Goal: Task Accomplishment & Management: Complete application form

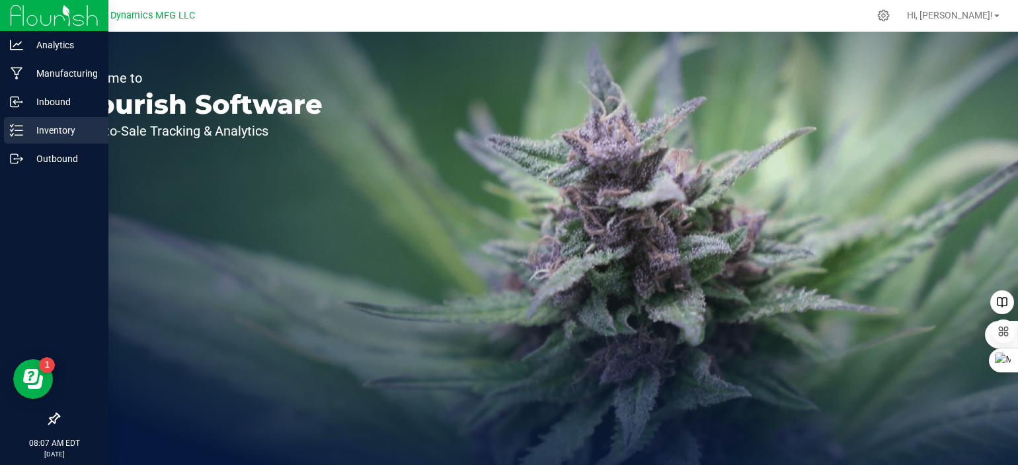
click at [24, 136] on p "Inventory" at bounding box center [62, 130] width 79 height 16
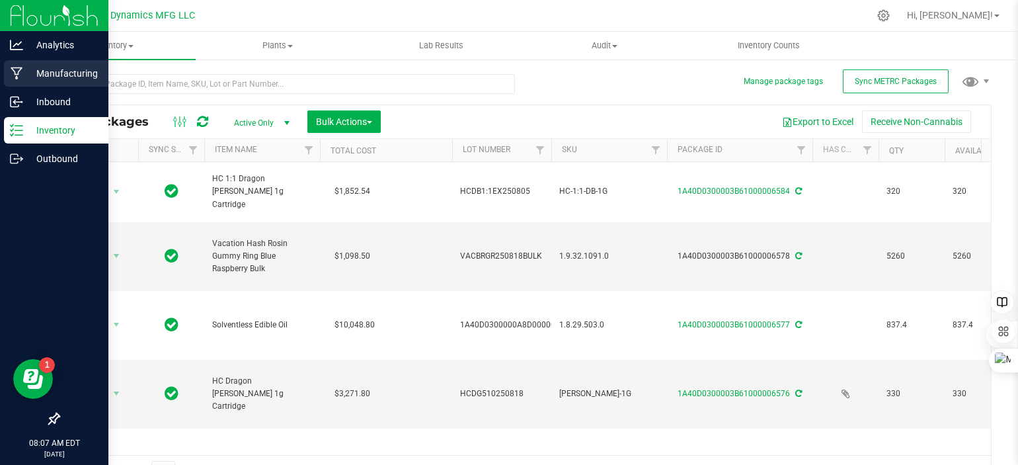
click at [22, 69] on icon at bounding box center [17, 73] width 13 height 13
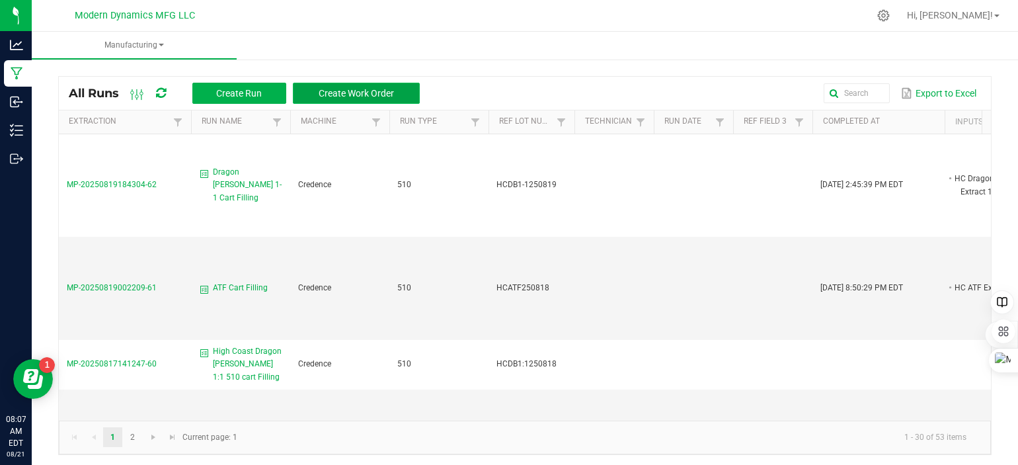
click at [378, 91] on span "Create Work Order" at bounding box center [356, 93] width 75 height 11
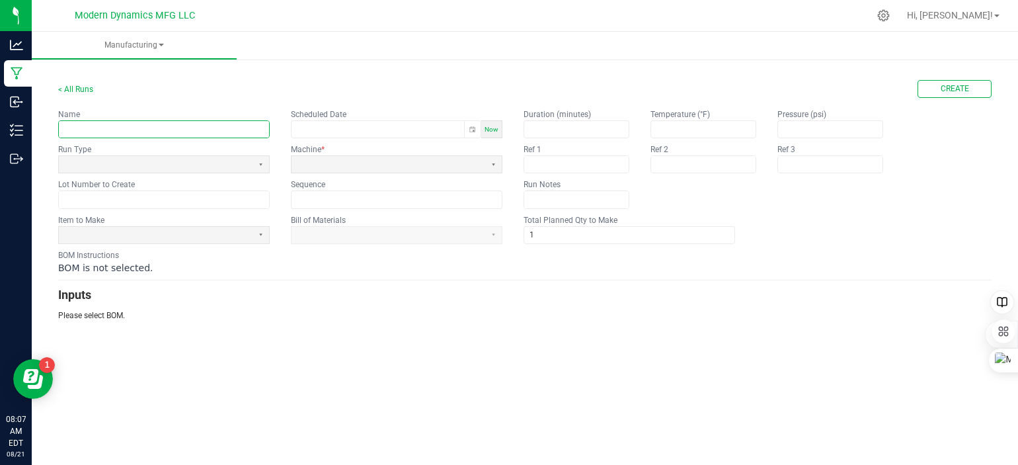
click at [165, 128] on input "text" at bounding box center [164, 129] width 210 height 17
type input "S"
type input "Watermelon Rush Packaging"
click at [493, 124] on div "Now" at bounding box center [491, 129] width 21 height 18
type input "08/21/2025 8:08 AM"
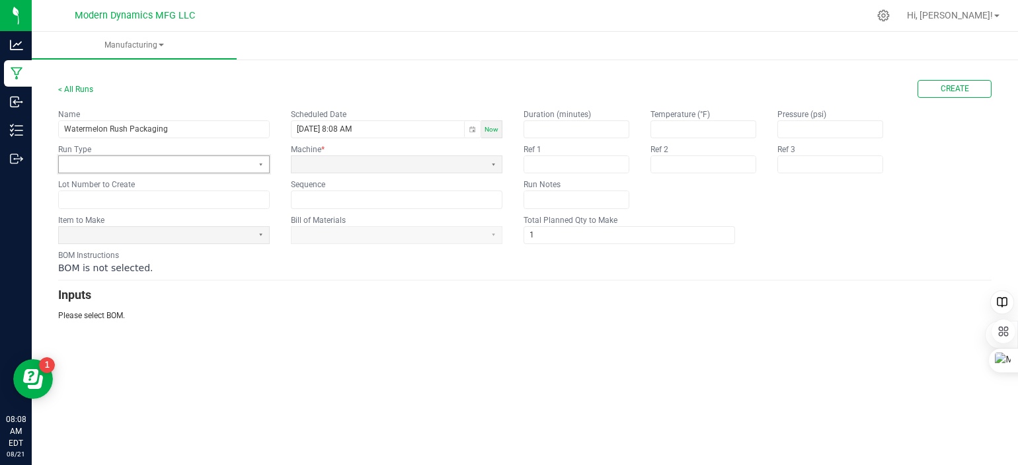
click at [230, 159] on span at bounding box center [155, 164] width 183 height 11
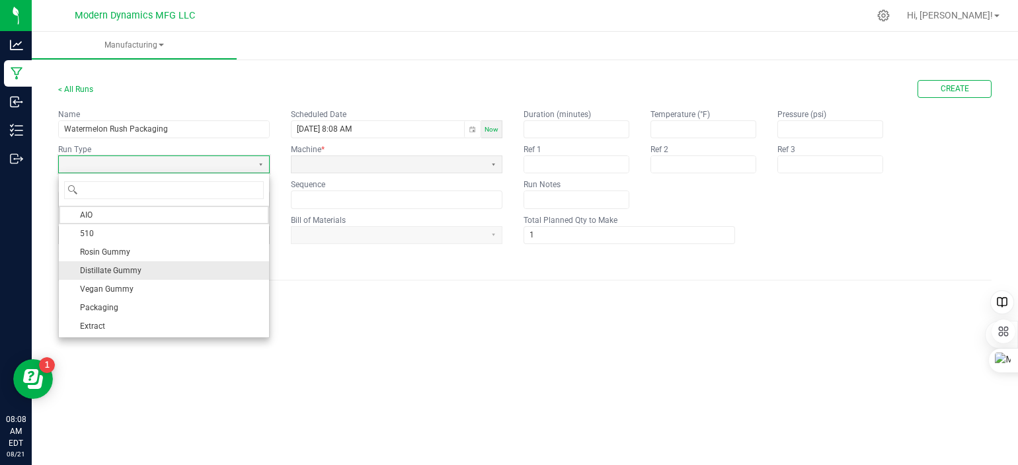
click at [188, 270] on li "Distillate Gummy" at bounding box center [164, 270] width 210 height 19
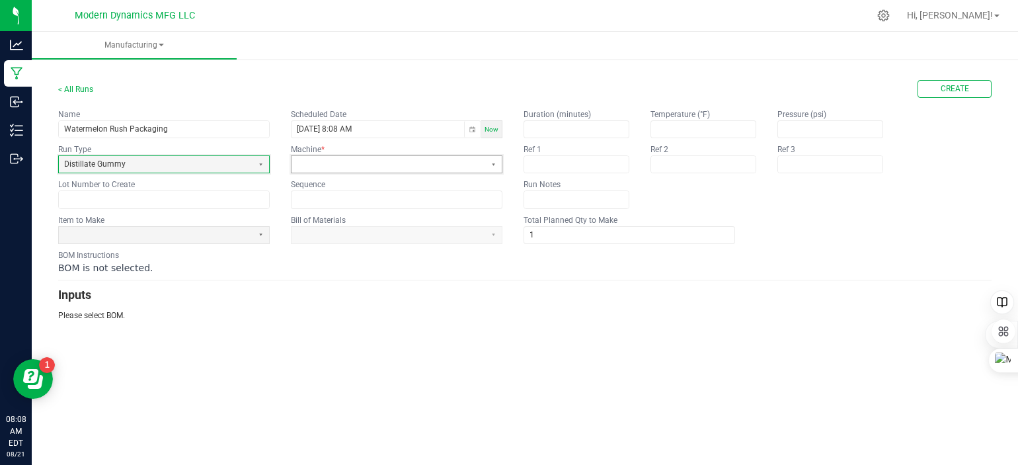
click at [449, 164] on span at bounding box center [388, 164] width 183 height 11
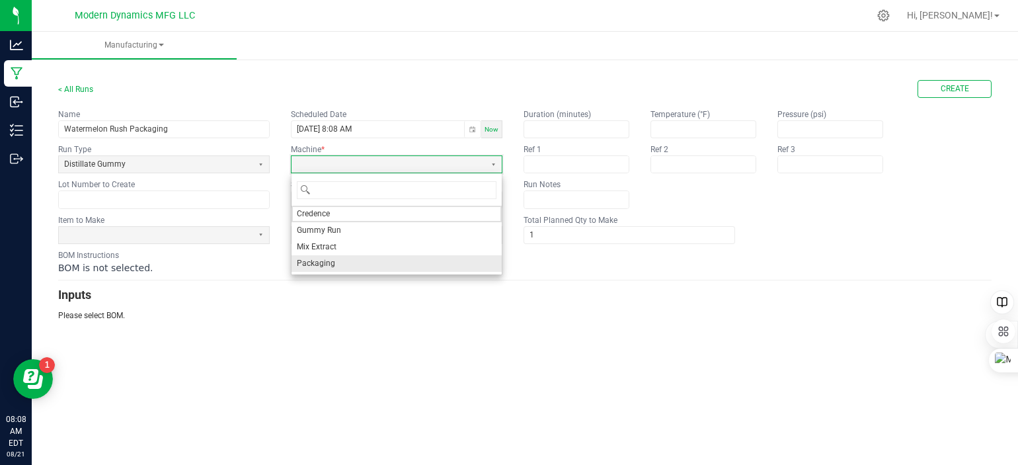
click at [399, 260] on li "Packaging" at bounding box center [397, 263] width 210 height 17
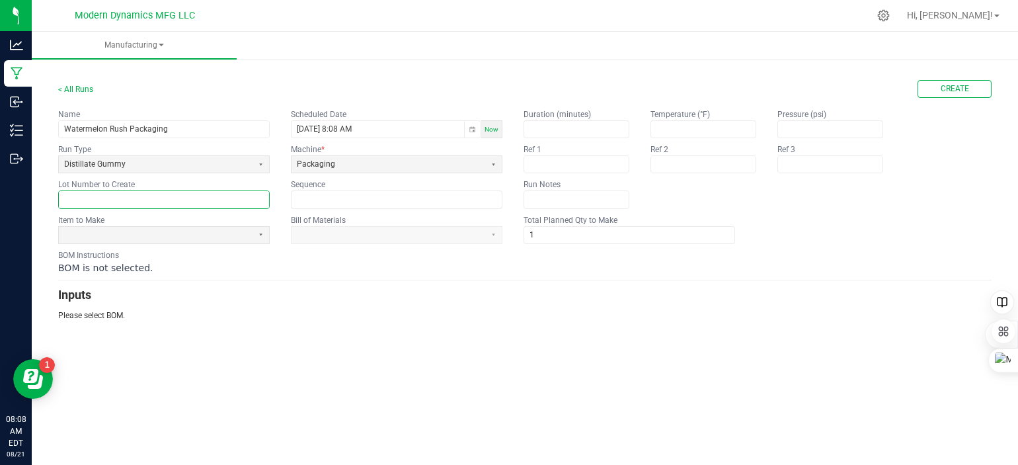
click at [150, 205] on input "text" at bounding box center [164, 199] width 210 height 17
type input "CNTRYWRG250821"
click at [210, 237] on span at bounding box center [155, 234] width 183 height 11
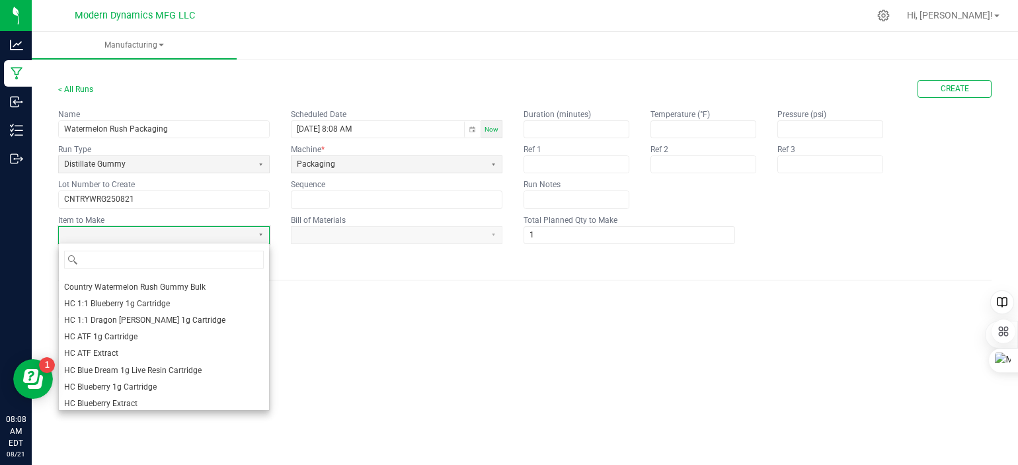
scroll to position [331, 0]
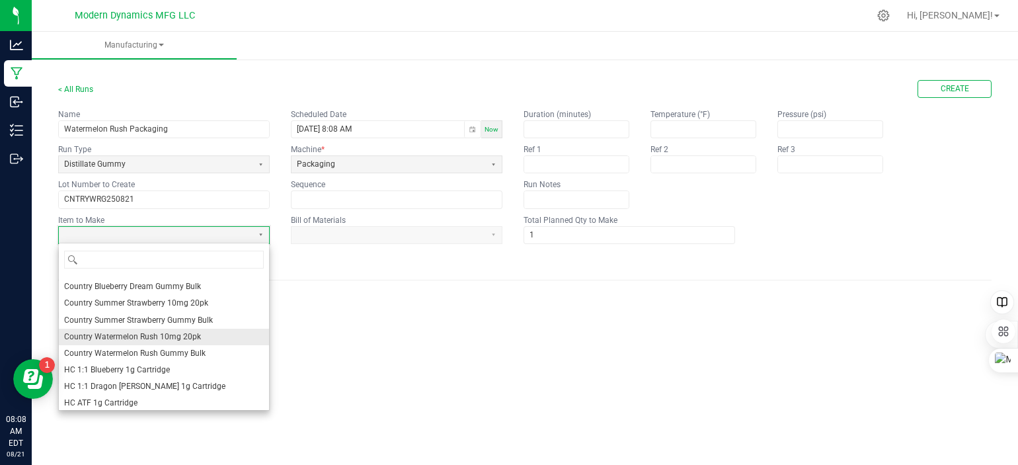
click at [196, 335] on span "Country Watermelon Rush 10mg 20pk" at bounding box center [132, 336] width 137 height 11
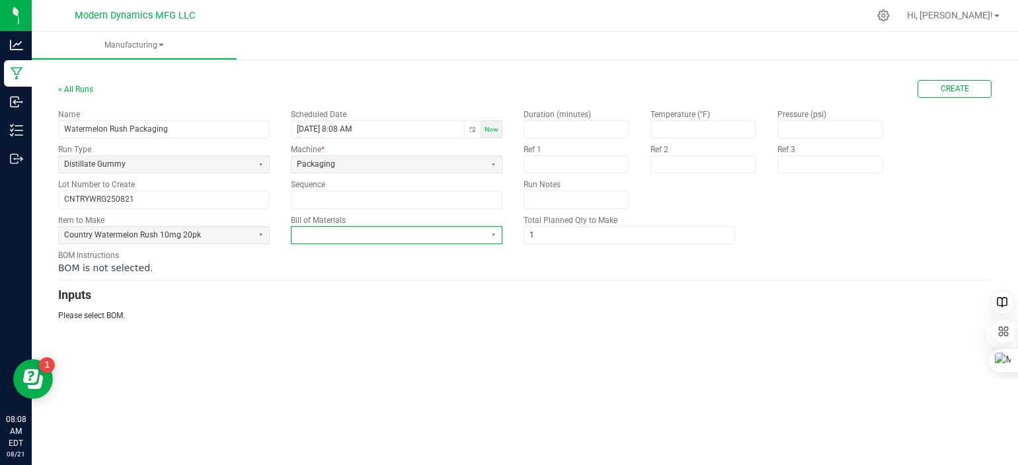
click at [342, 237] on span at bounding box center [388, 234] width 183 height 11
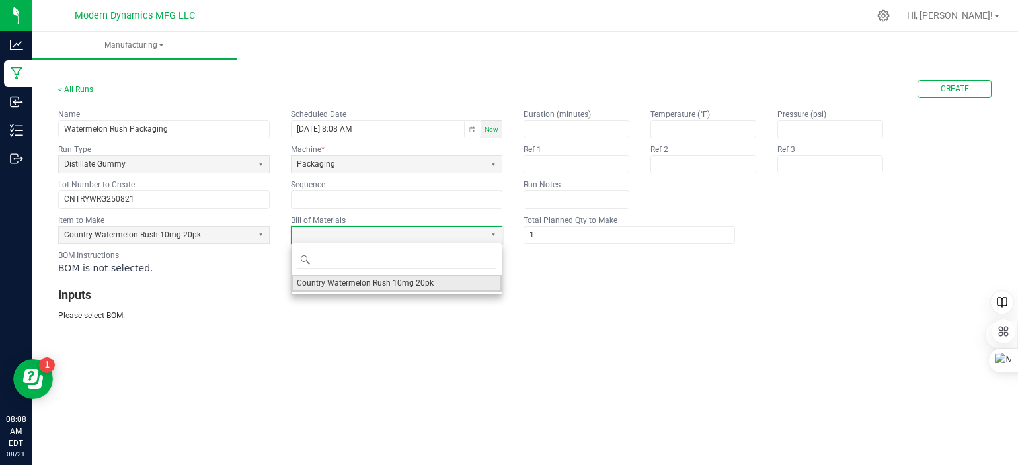
click at [347, 281] on span "Country Watermelon Rush 10mg 20pk" at bounding box center [365, 283] width 137 height 11
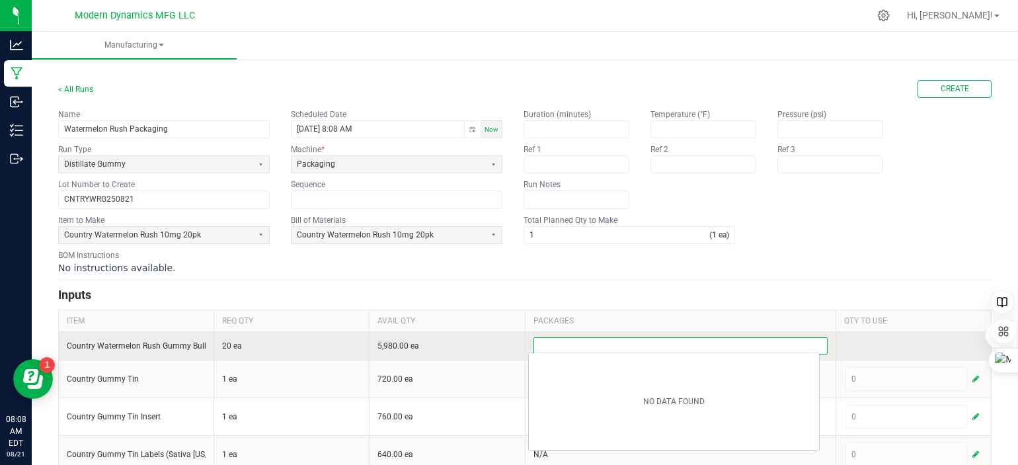
click at [540, 341] on input at bounding box center [680, 346] width 293 height 16
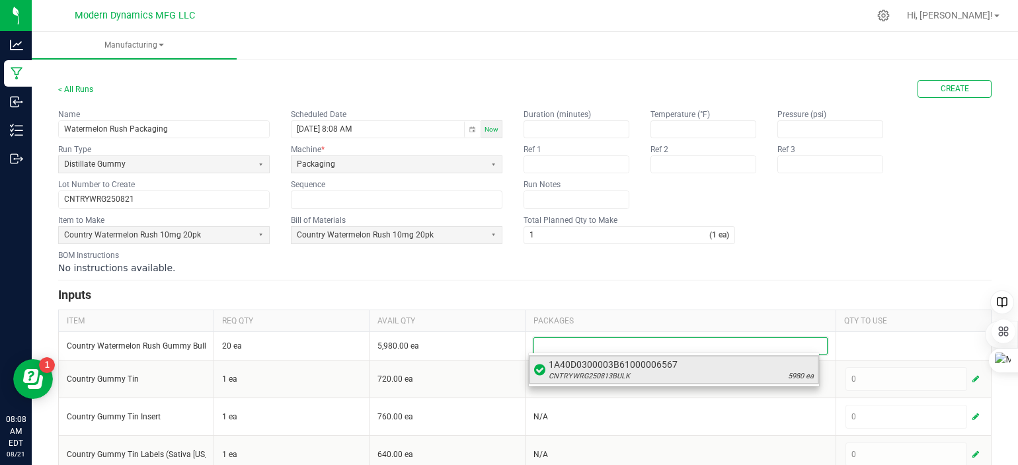
click at [569, 365] on span "1A40D0300003B61000006567" at bounding box center [681, 364] width 265 height 13
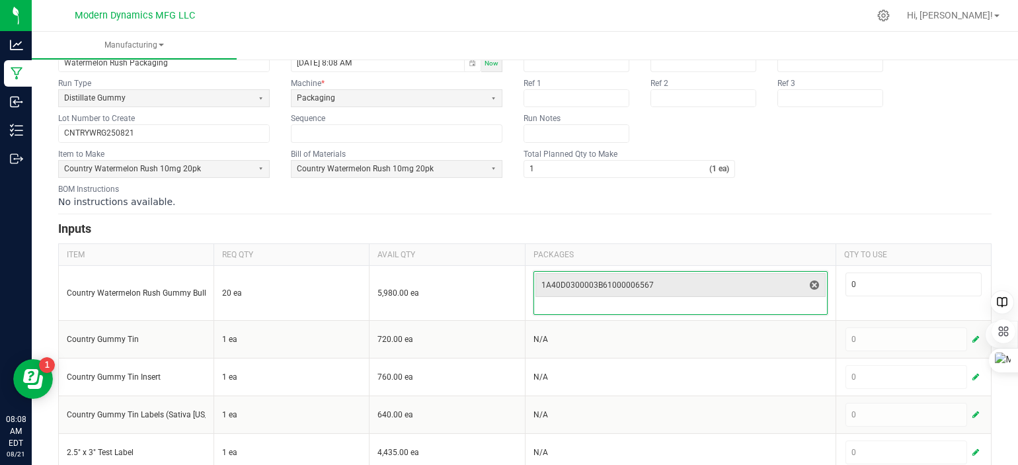
scroll to position [83, 0]
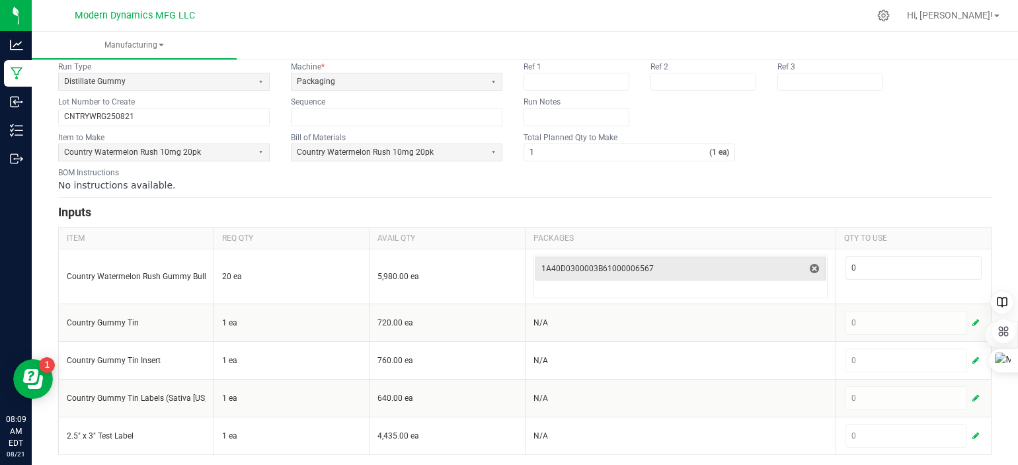
click at [847, 193] on form "< All Runs Create Name Watermelon Rush Packaging Scheduled Date 08/21/2025 8:08…" at bounding box center [525, 226] width 934 height 458
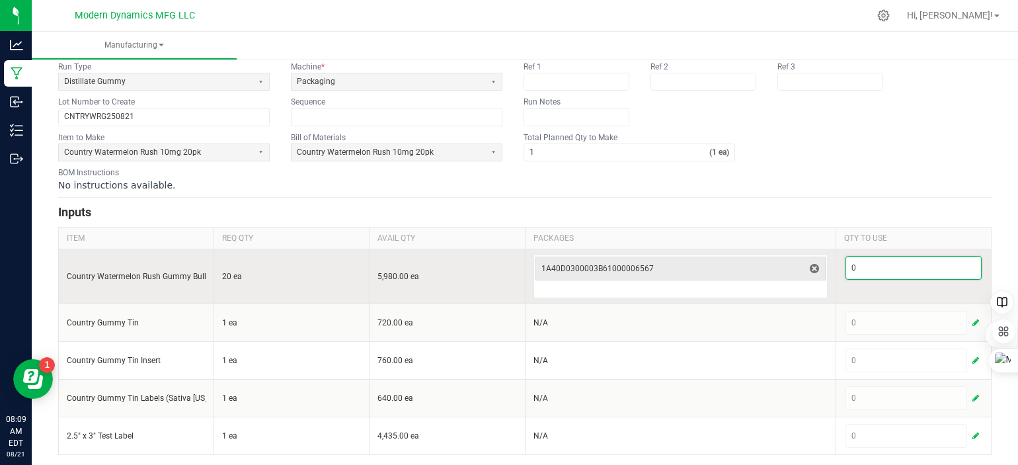
click at [862, 267] on input "0" at bounding box center [913, 268] width 135 height 22
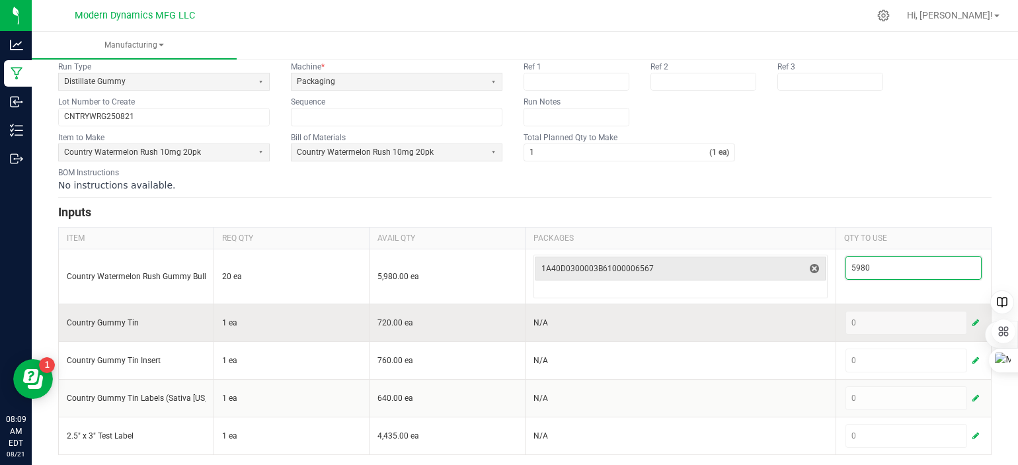
type input "5,980"
click at [973, 317] on span "button" at bounding box center [976, 322] width 7 height 11
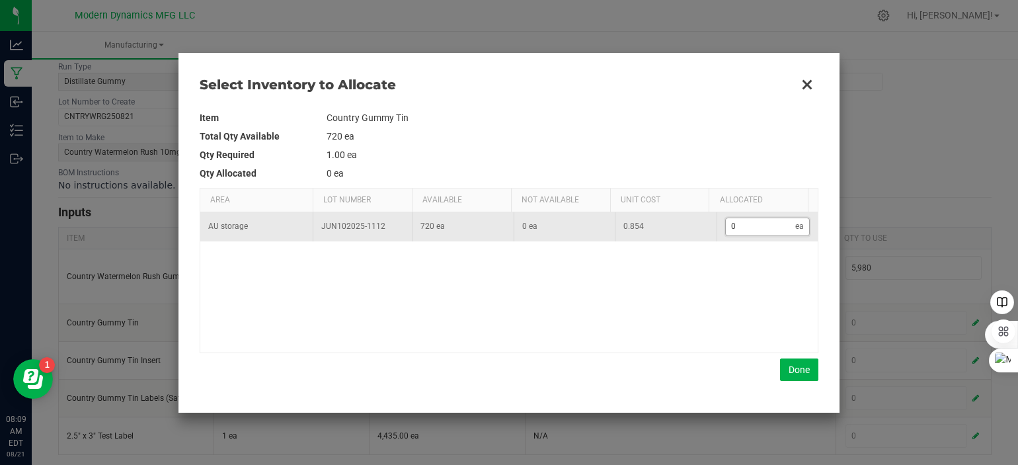
click at [747, 231] on input "0" at bounding box center [761, 226] width 70 height 17
type input "2"
type input "26"
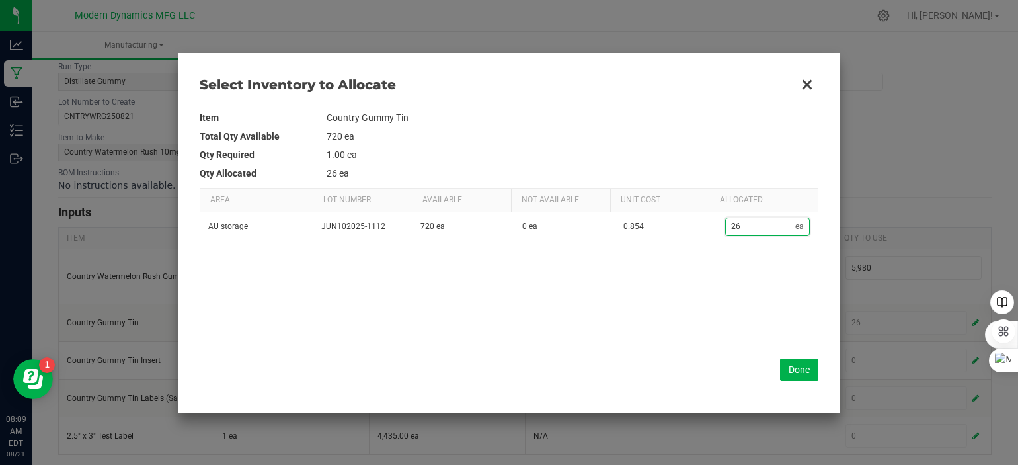
type input "260"
click at [806, 364] on button "Done" at bounding box center [799, 369] width 38 height 22
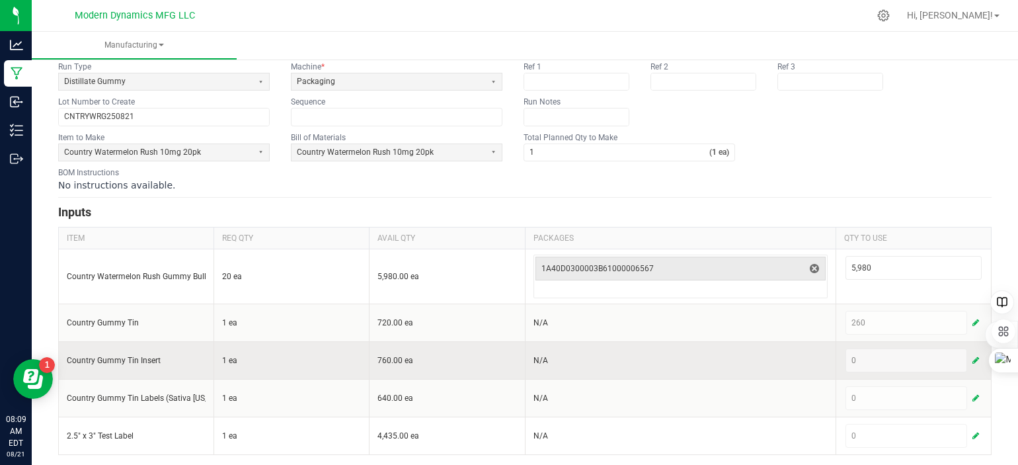
click at [973, 357] on span "button" at bounding box center [976, 360] width 7 height 11
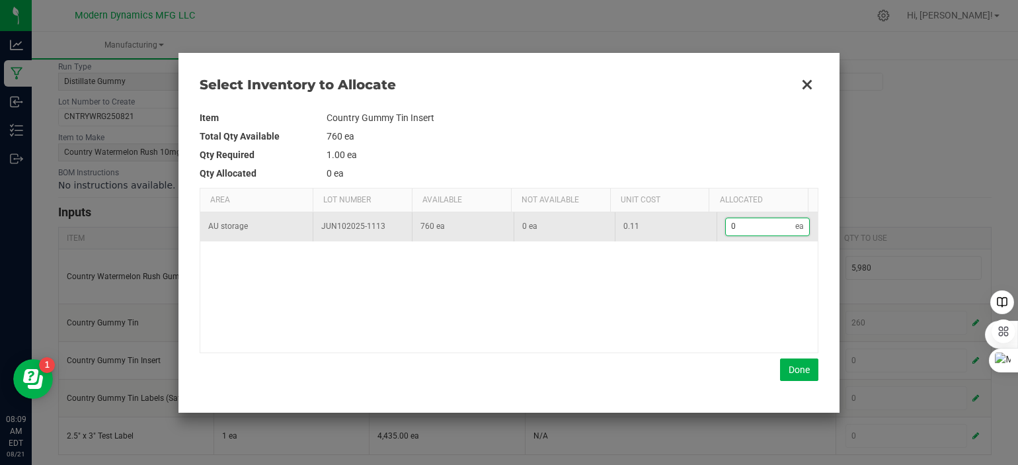
click at [753, 224] on input "0" at bounding box center [761, 226] width 70 height 17
type input "2"
type input "26"
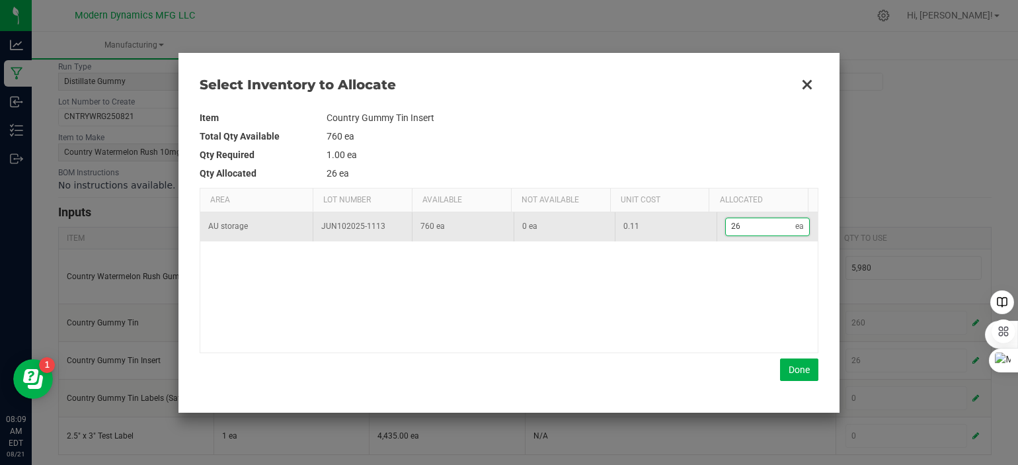
type input "260"
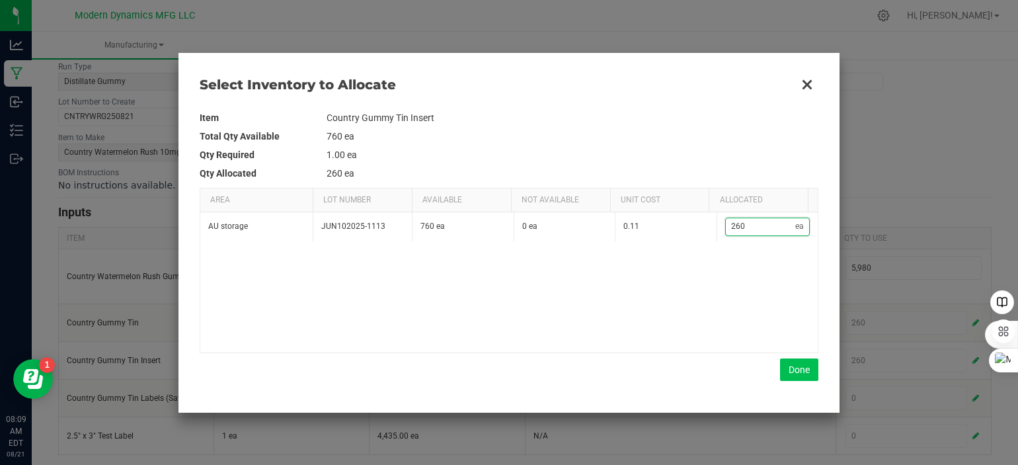
type input "260"
click at [809, 366] on button "Done" at bounding box center [799, 369] width 38 height 22
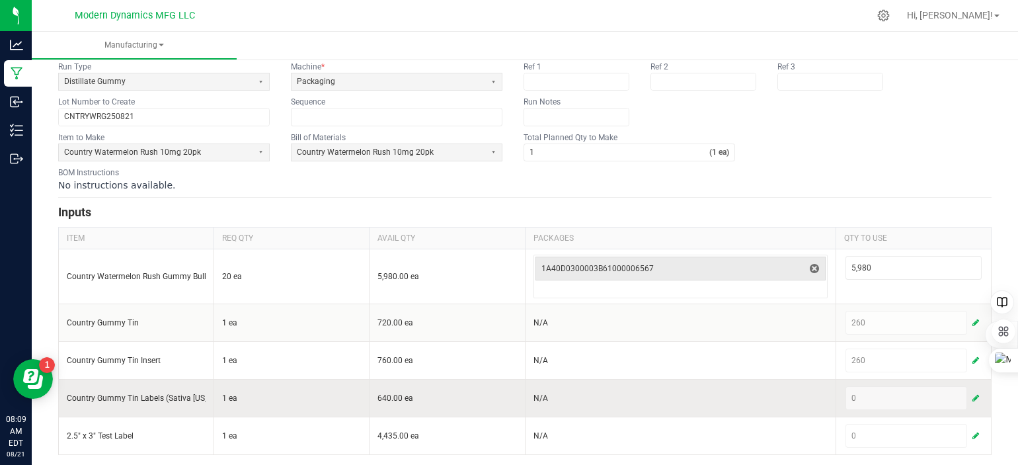
click at [973, 394] on span "button" at bounding box center [976, 398] width 7 height 11
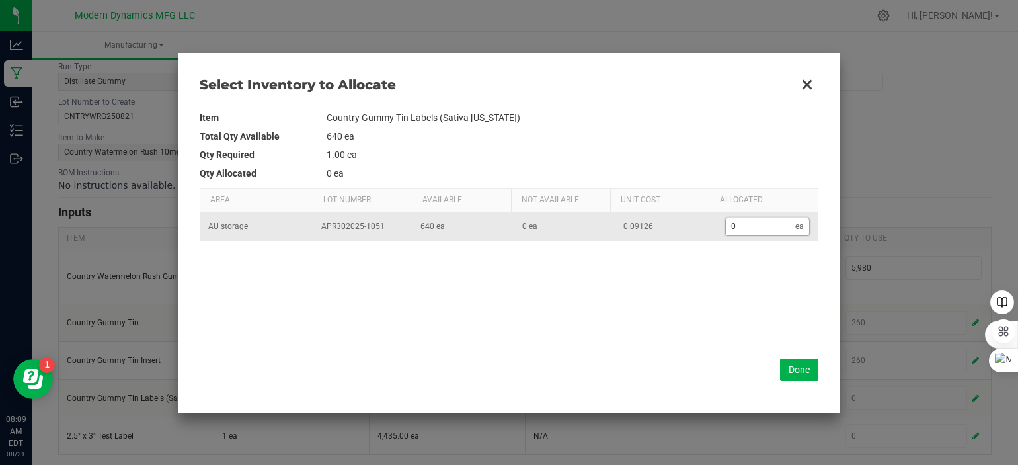
click at [755, 229] on input "0" at bounding box center [761, 226] width 70 height 17
type input "2"
type input "26"
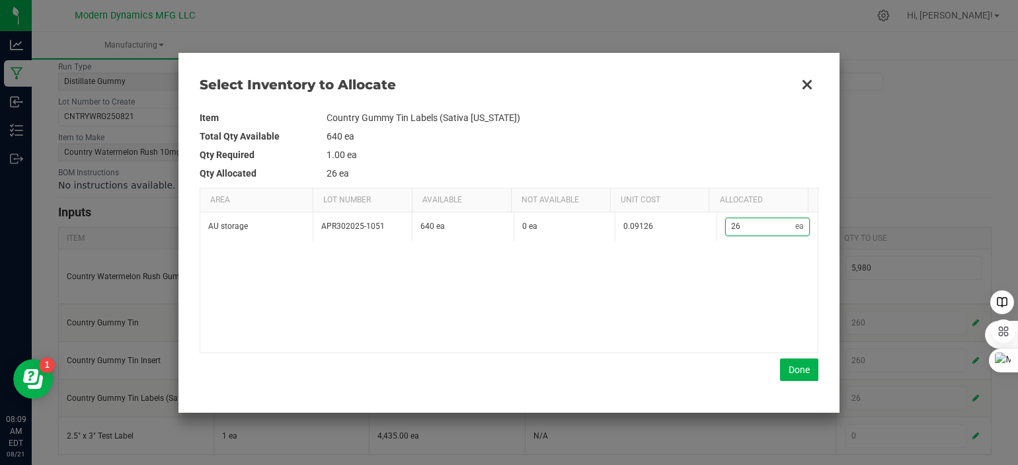
type input "260"
click at [793, 372] on button "Done" at bounding box center [799, 369] width 38 height 22
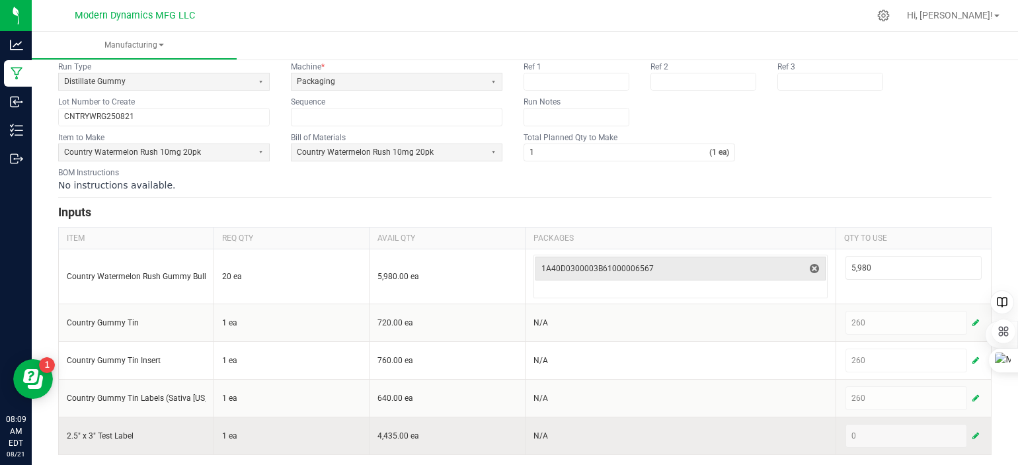
click at [973, 431] on span "button" at bounding box center [976, 436] width 7 height 11
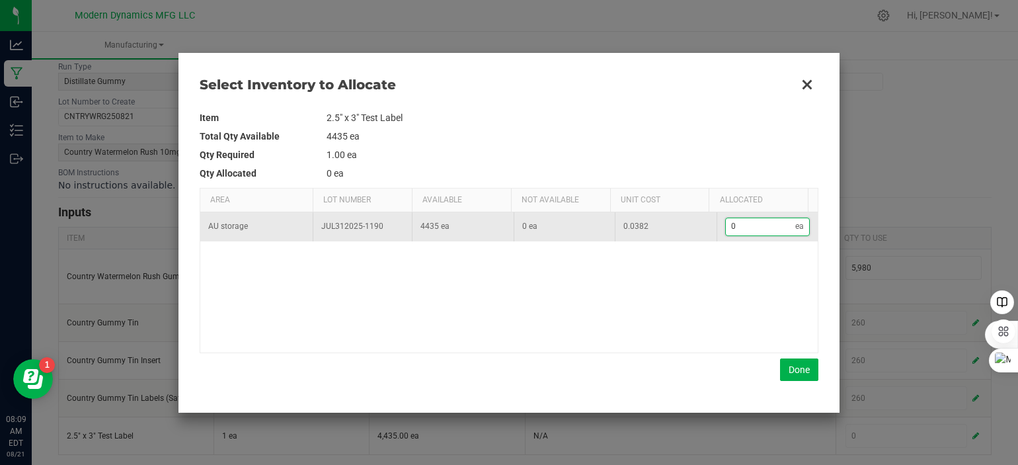
click at [757, 227] on input "0" at bounding box center [761, 226] width 70 height 17
type input "2"
type input "26"
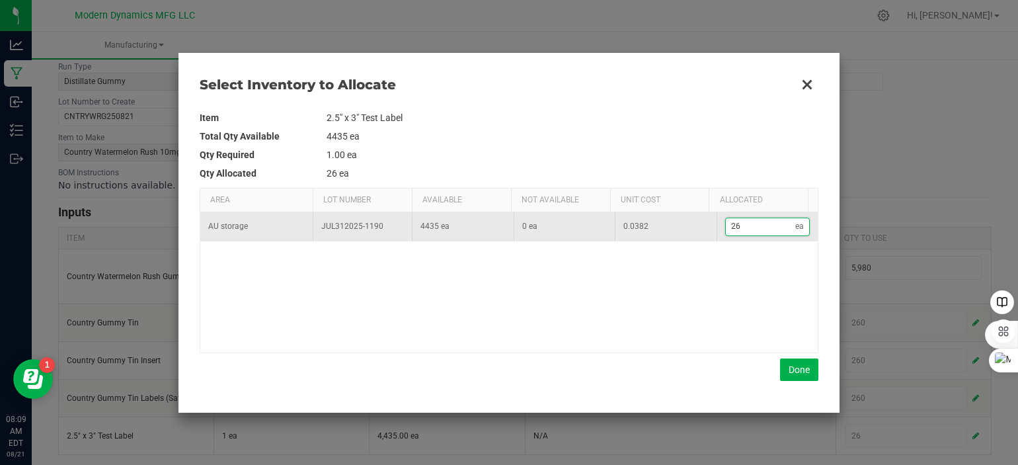
type input "260"
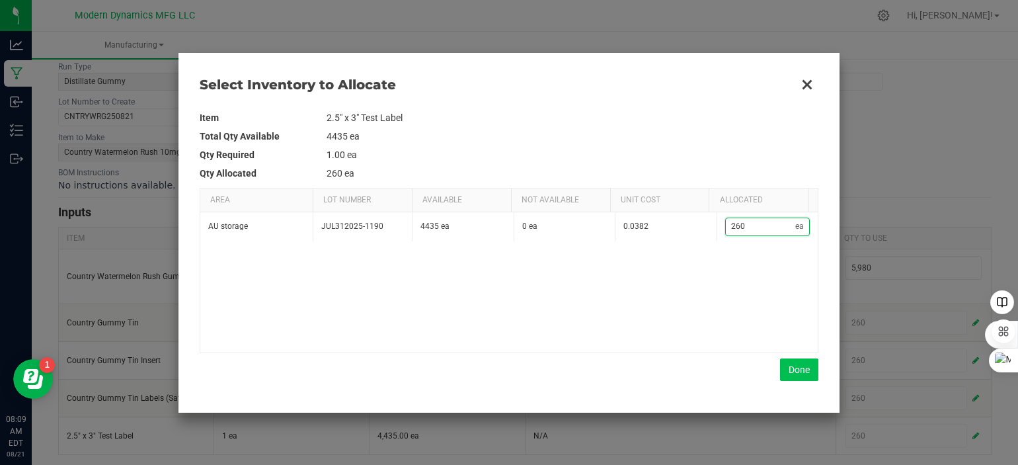
type input "260"
click at [799, 368] on button "Done" at bounding box center [799, 369] width 38 height 22
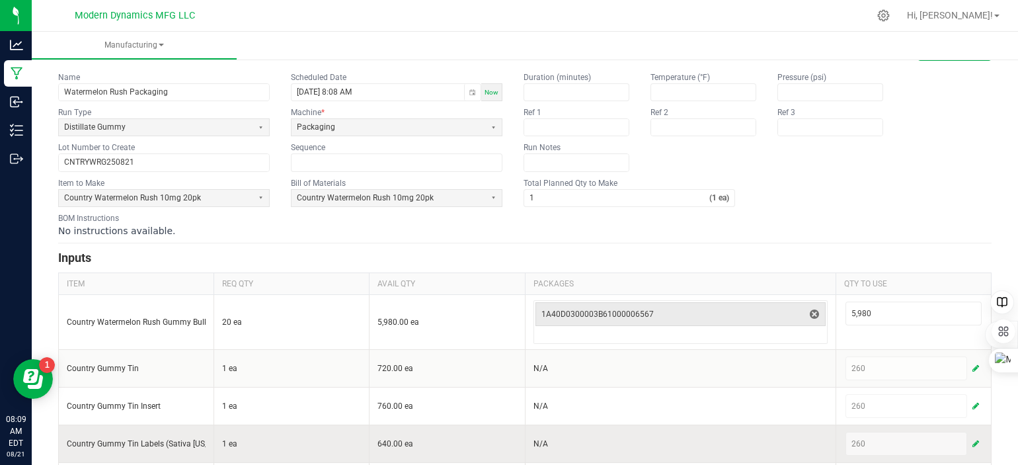
scroll to position [17, 0]
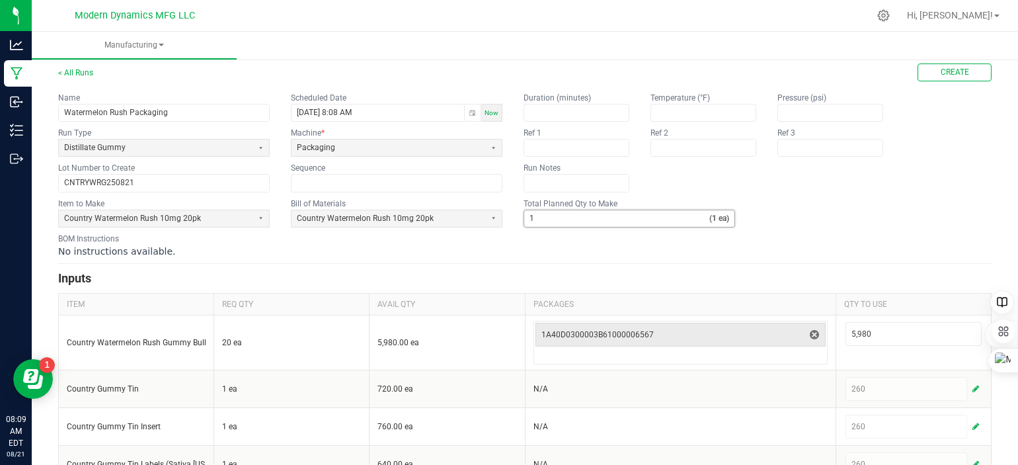
click at [550, 218] on input "1" at bounding box center [616, 218] width 185 height 17
type input "260"
click at [802, 222] on fieldset "Item to Make Country Watermelon Rush 10mg 20pk Bill of Materials Country Waterm…" at bounding box center [525, 213] width 934 height 30
click at [947, 65] on button "Create" at bounding box center [955, 72] width 74 height 18
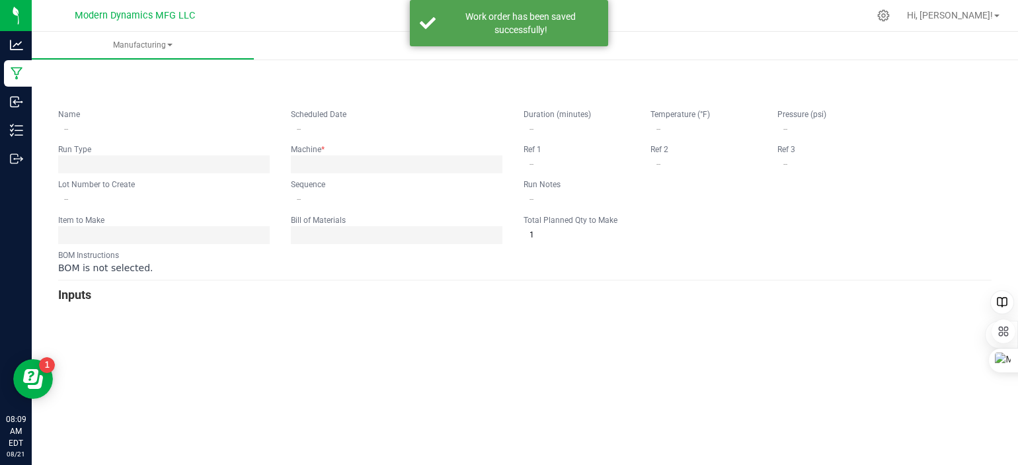
type input "Watermelon Rush Packaging"
type input "08/21/2025 8:08 AM"
type input "CNTRYWRG250821"
type input "0"
type input "260"
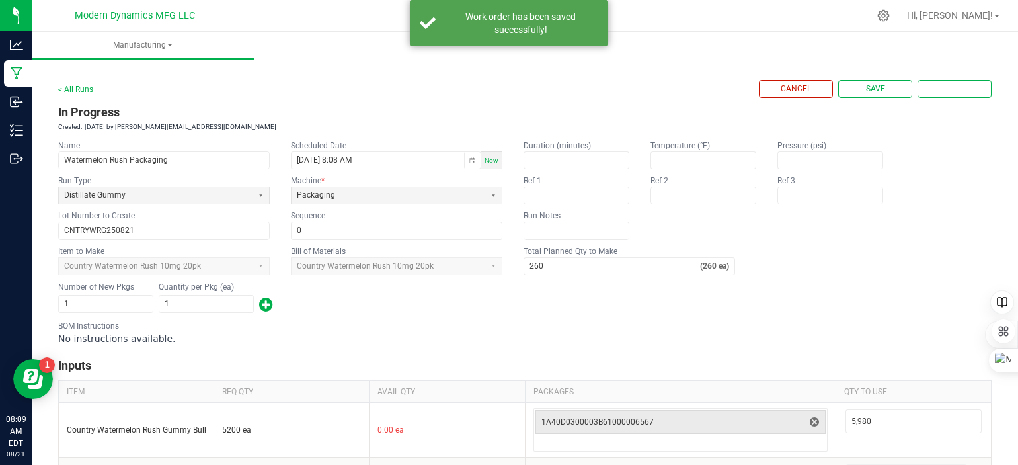
click at [204, 311] on div "Number of New Pkgs 1 Quantity per Pkg (ea) 1" at bounding box center [525, 297] width 934 height 34
click at [207, 301] on input "1" at bounding box center [206, 304] width 94 height 17
type input "260"
drag, startPoint x: 563, startPoint y: 316, endPoint x: 574, endPoint y: 313, distance: 11.1
click at [563, 315] on form "< All Runs Cancel Save Complete In Progress Created: Aug 21, 2025 by dean@moder…" at bounding box center [525, 344] width 934 height 528
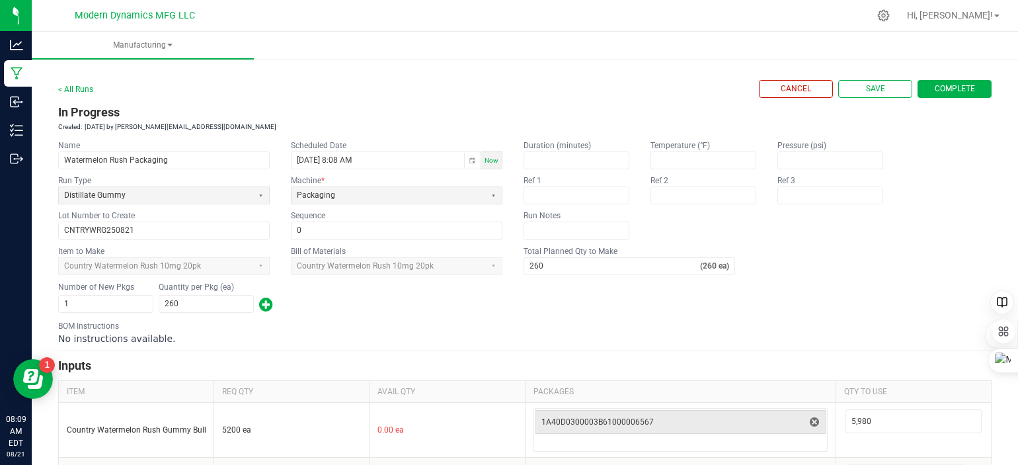
click at [948, 89] on span "Complete" at bounding box center [955, 88] width 40 height 11
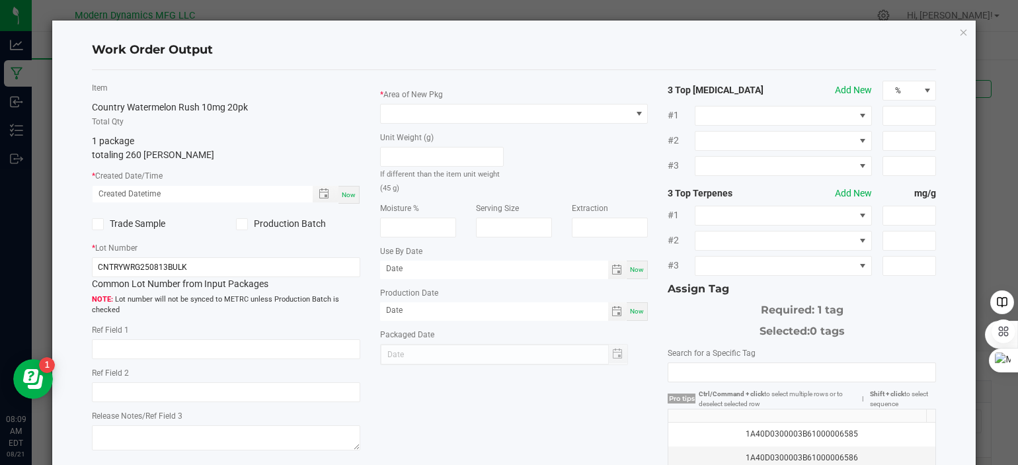
drag, startPoint x: 348, startPoint y: 195, endPoint x: 343, endPoint y: 200, distance: 7.5
click at [347, 196] on span "Now" at bounding box center [349, 194] width 14 height 7
type input "08/21/2025 8:10 AM"
type input "[DATE]"
click at [239, 261] on input "CNTRYWRG250813BULK" at bounding box center [226, 267] width 268 height 20
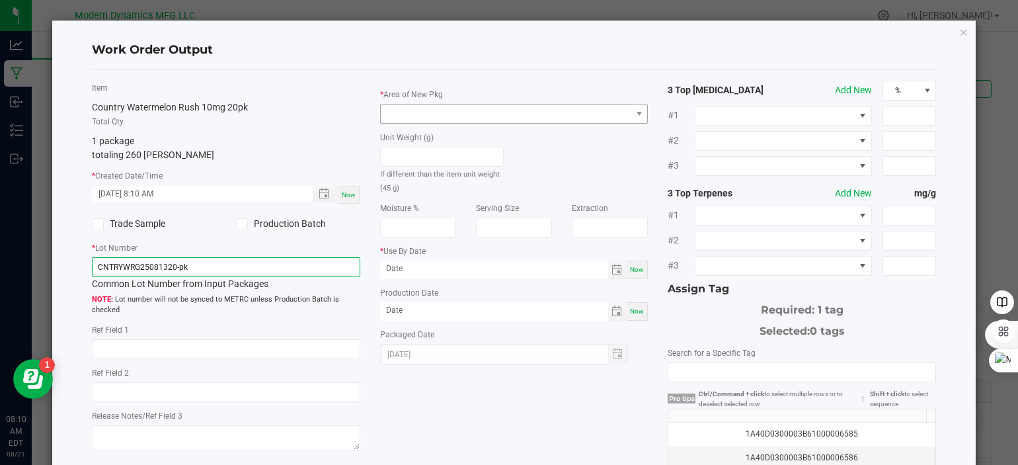
type input "CNTRYWRG25081320-pk"
click at [527, 112] on span at bounding box center [506, 113] width 251 height 19
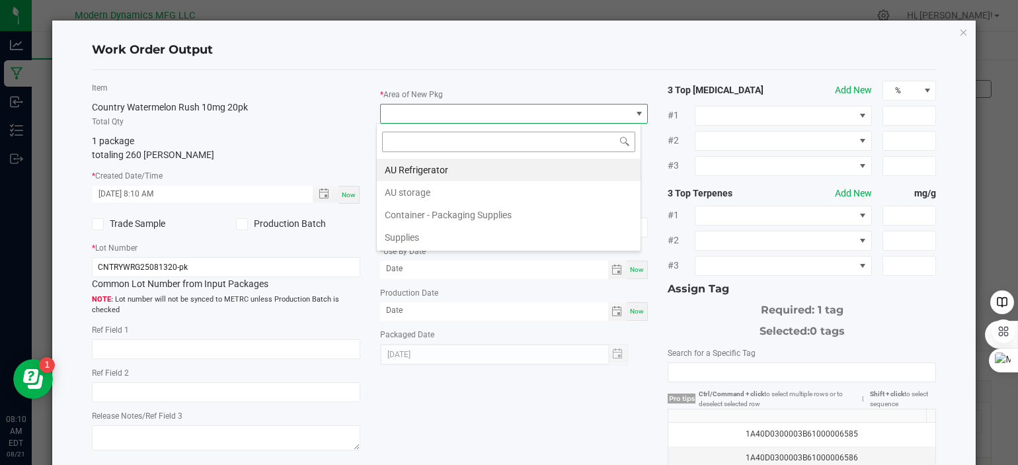
scroll to position [19, 265]
click at [497, 185] on li "AU storage" at bounding box center [509, 192] width 264 height 22
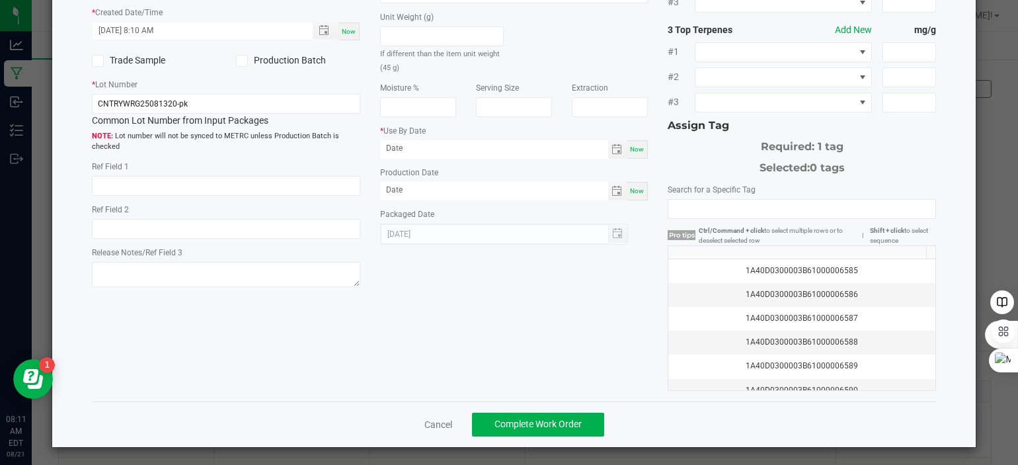
scroll to position [97, 0]
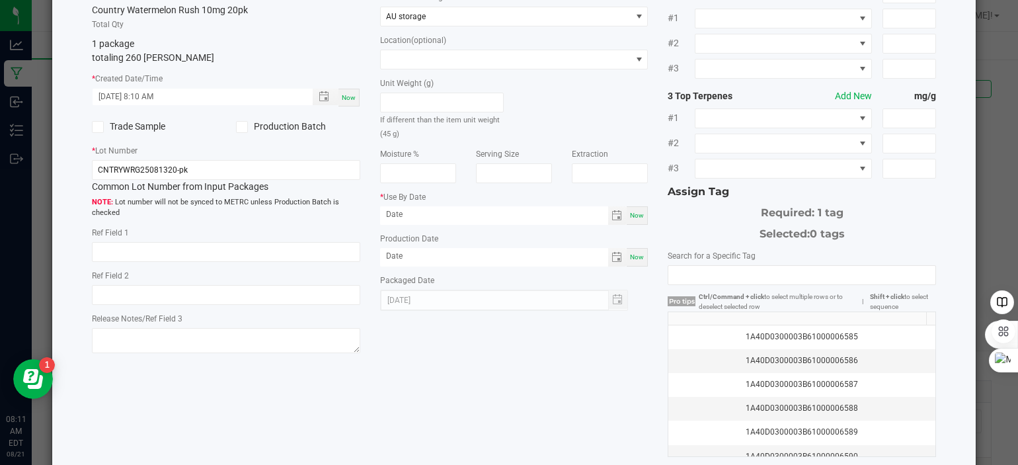
click at [628, 251] on div "Now" at bounding box center [637, 257] width 21 height 19
click at [401, 256] on input "[DATE]" at bounding box center [494, 256] width 228 height 17
type input "08/13/2025"
click at [460, 273] on div "Packaged Date 08/21/2025" at bounding box center [514, 292] width 268 height 38
click at [634, 216] on span "Now" at bounding box center [637, 215] width 14 height 7
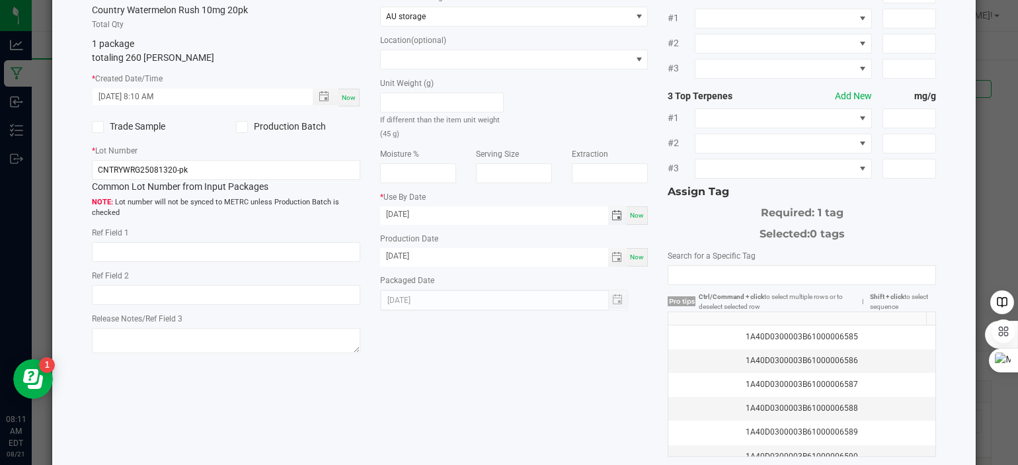
click at [400, 216] on input "[DATE]" at bounding box center [494, 214] width 228 height 17
type input "08/13/2026"
click at [493, 338] on div "Item Country Watermelon Rush 10mg 20pk Total Qty 1 package totaling 260 eaches …" at bounding box center [514, 220] width 865 height 474
click at [804, 331] on div "1A40D0300003B61000006585" at bounding box center [802, 337] width 251 height 13
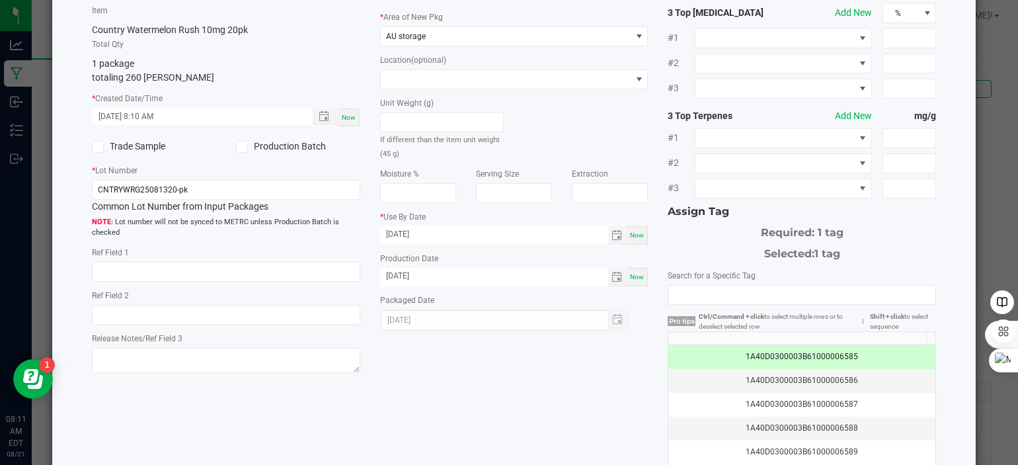
scroll to position [163, 0]
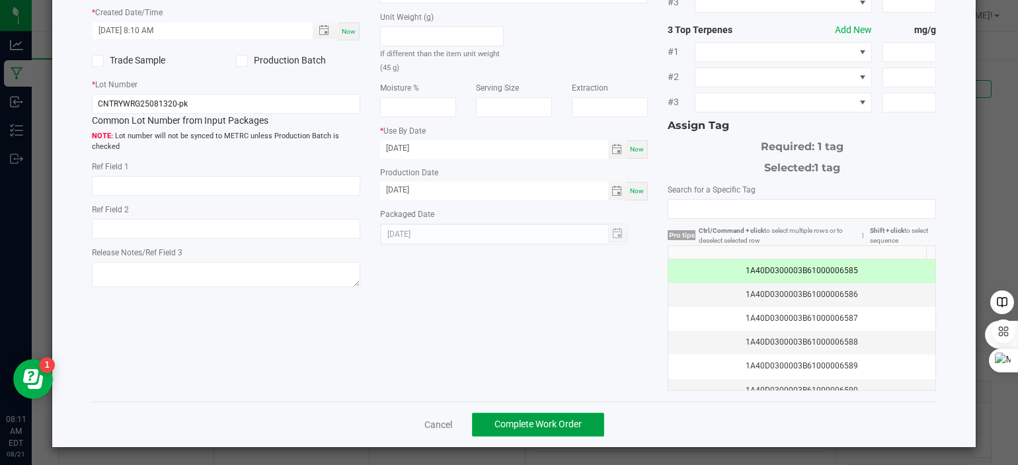
click at [558, 423] on span "Complete Work Order" at bounding box center [538, 424] width 87 height 11
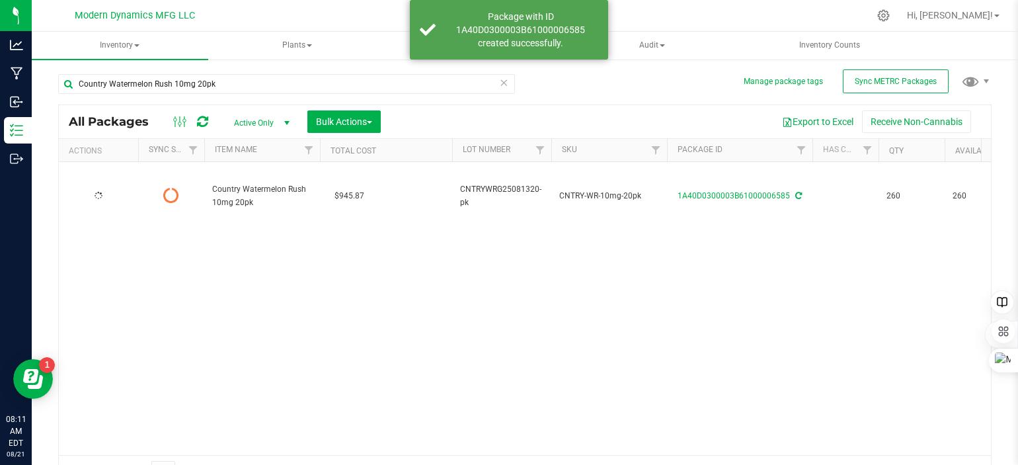
type input "2025-08-13"
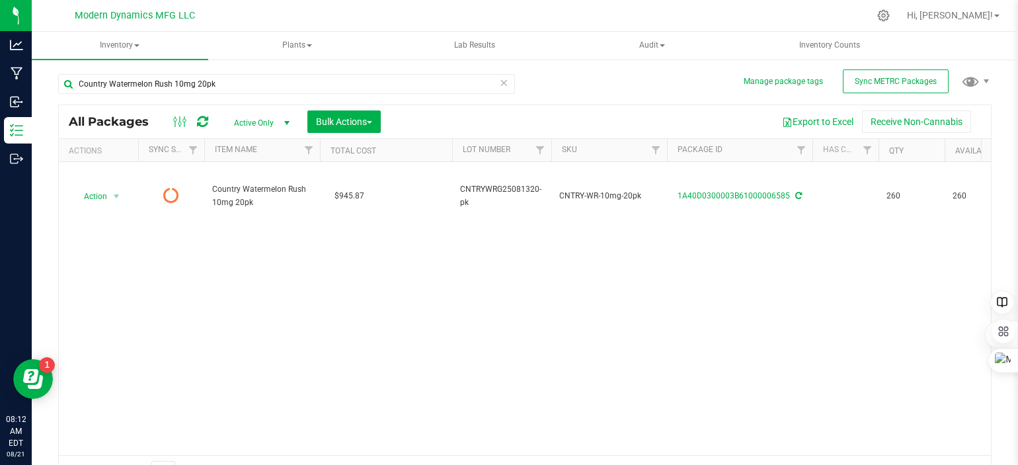
click at [286, 121] on span "select" at bounding box center [287, 123] width 11 height 11
click at [247, 199] on li "All" at bounding box center [258, 204] width 71 height 20
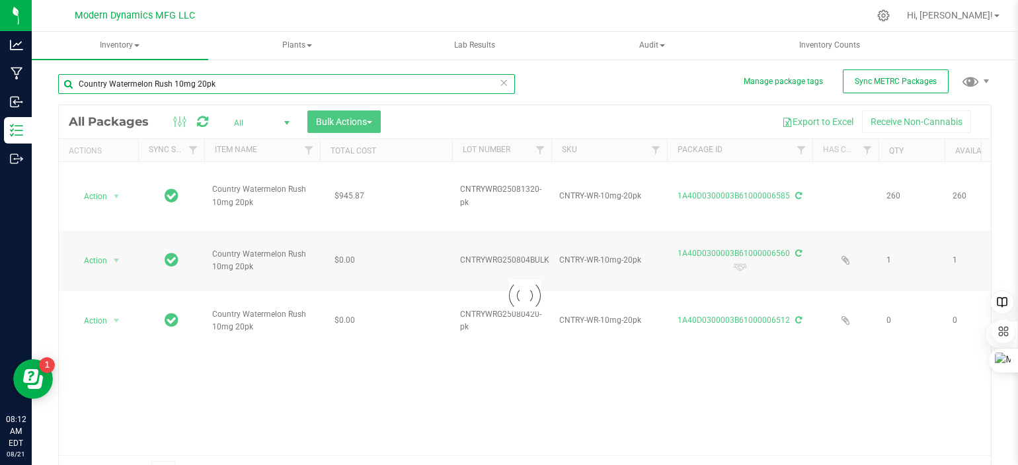
click at [240, 77] on input "Country Watermelon Rush 10mg 20pk" at bounding box center [286, 84] width 457 height 20
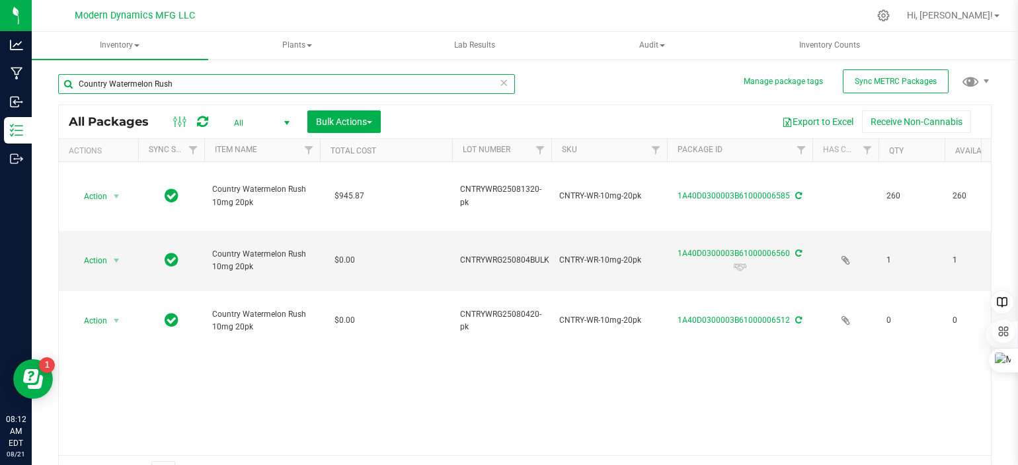
type input "Country Watermelon Rush"
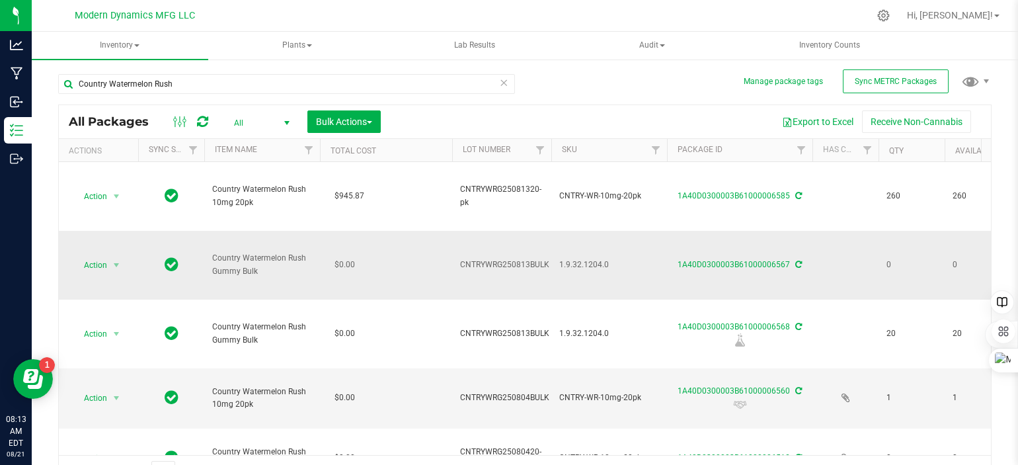
click at [421, 272] on td "$0.00" at bounding box center [386, 265] width 132 height 69
click at [772, 262] on link "1A40D0300003B61000006567" at bounding box center [734, 264] width 112 height 9
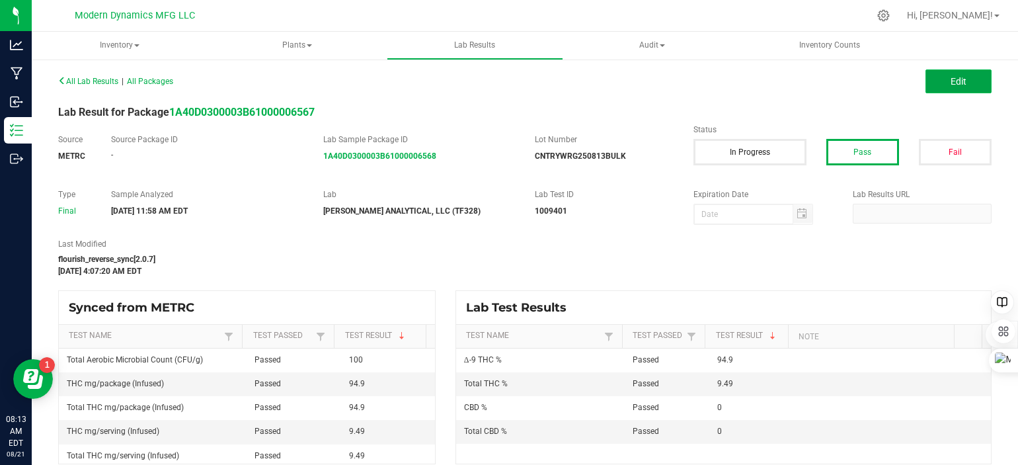
click at [936, 87] on button "Edit" at bounding box center [959, 81] width 66 height 24
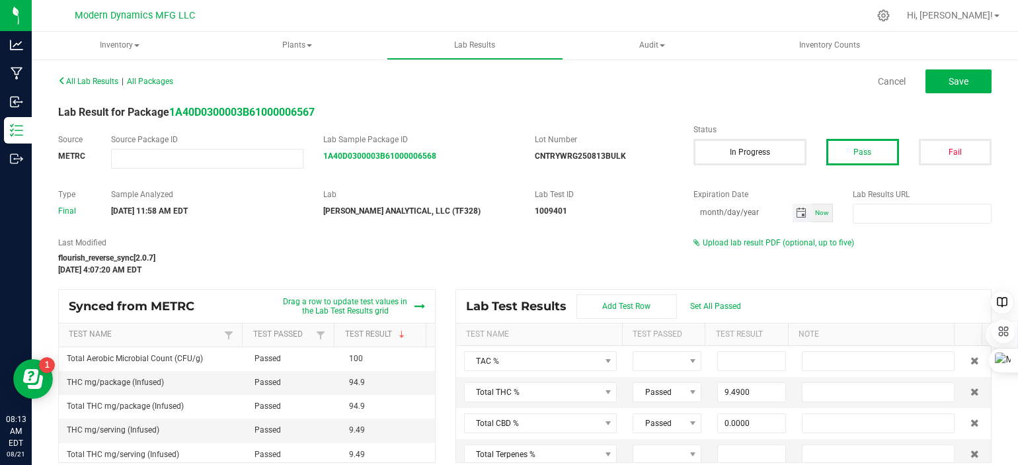
click at [760, 211] on input "month/day/year" at bounding box center [743, 212] width 99 height 17
type input "08/13/2026"
click at [634, 223] on div "Type Final Sample Analyzed 08/20/2025 11:58 AM EDT Lab NELSON ANALYTICAL, LLC (…" at bounding box center [525, 205] width 954 height 35
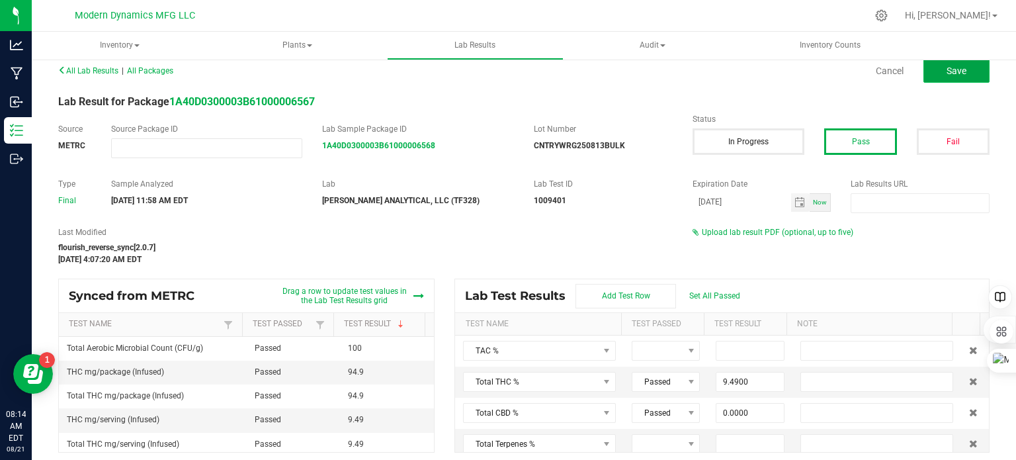
click at [955, 75] on button "Save" at bounding box center [956, 71] width 66 height 24
type input "9.4900"
type input "0.0000"
type input "94.9000"
type input "0.0000"
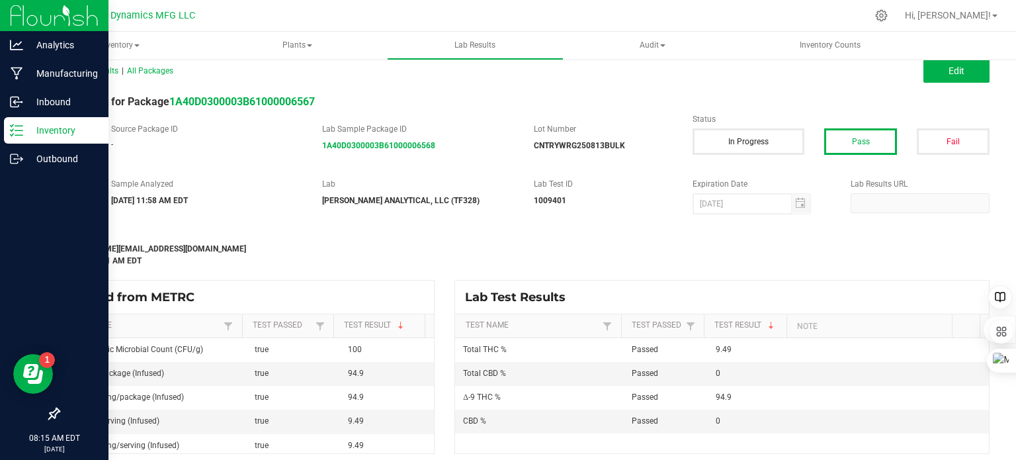
click at [26, 132] on p "Inventory" at bounding box center [62, 130] width 79 height 16
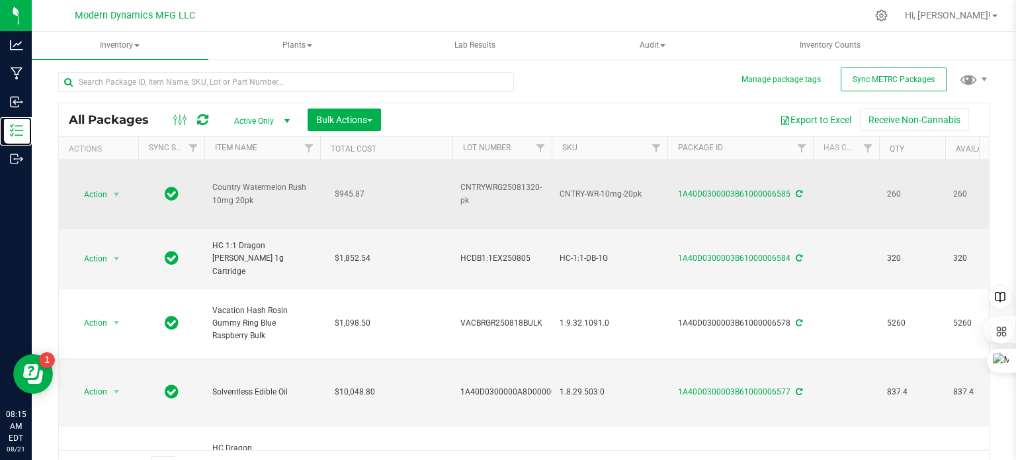
scroll to position [11, 0]
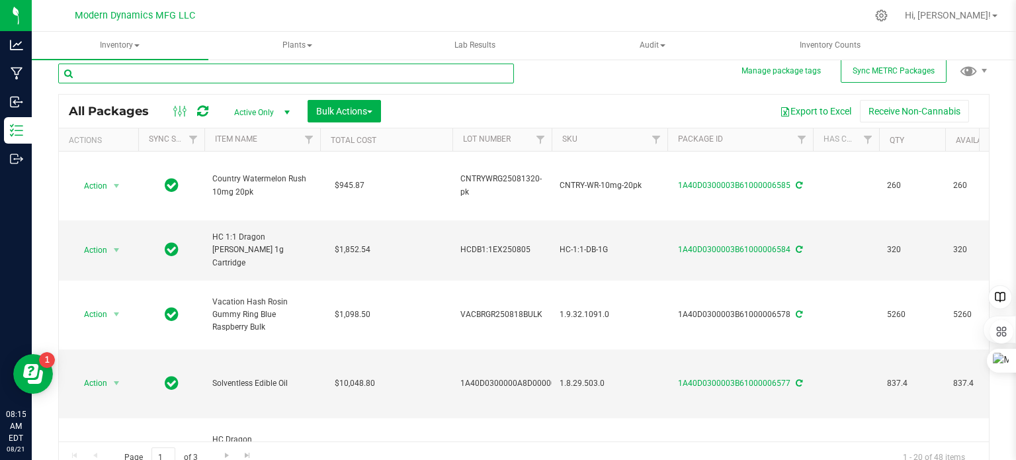
click at [244, 76] on input "text" at bounding box center [286, 73] width 456 height 20
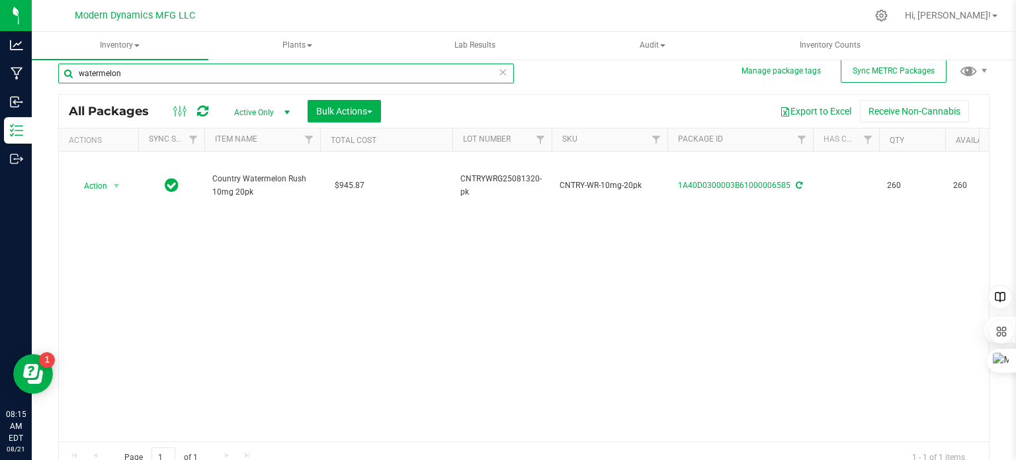
type input "watermelon"
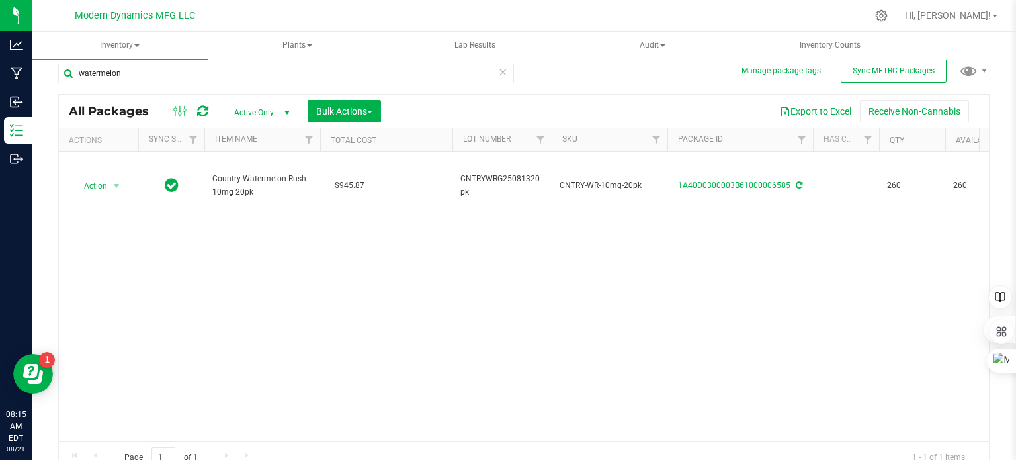
click at [287, 113] on span "select" at bounding box center [287, 112] width 11 height 11
click at [268, 183] on li "All" at bounding box center [258, 193] width 71 height 20
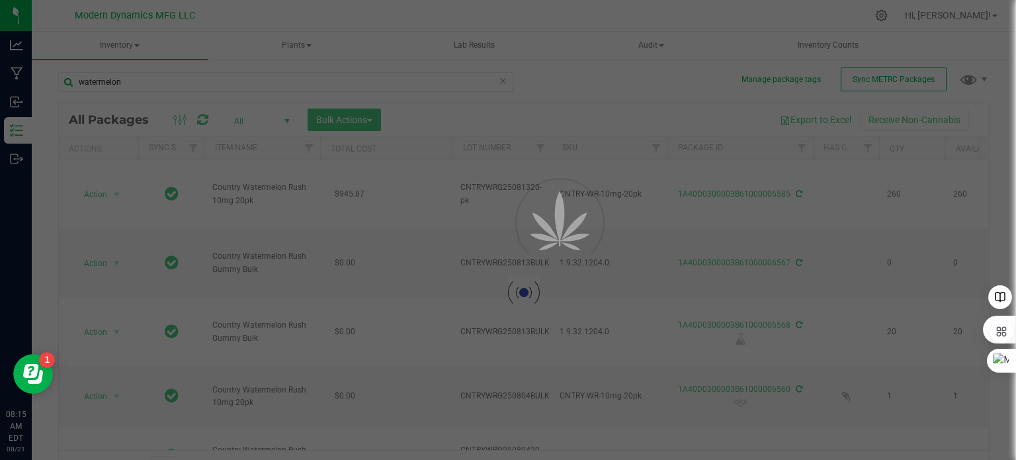
scroll to position [11, 0]
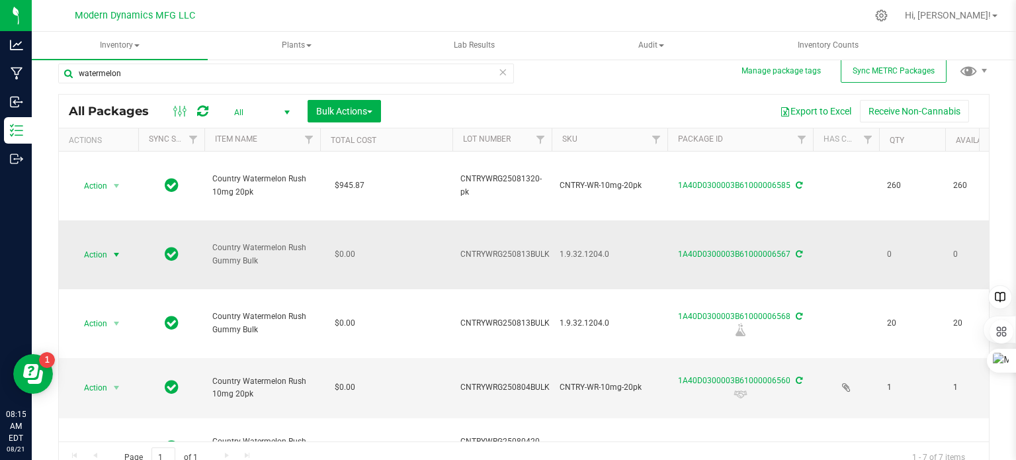
click at [116, 253] on span "select" at bounding box center [116, 254] width 11 height 11
click at [119, 346] on li "Print package label" at bounding box center [114, 362] width 83 height 36
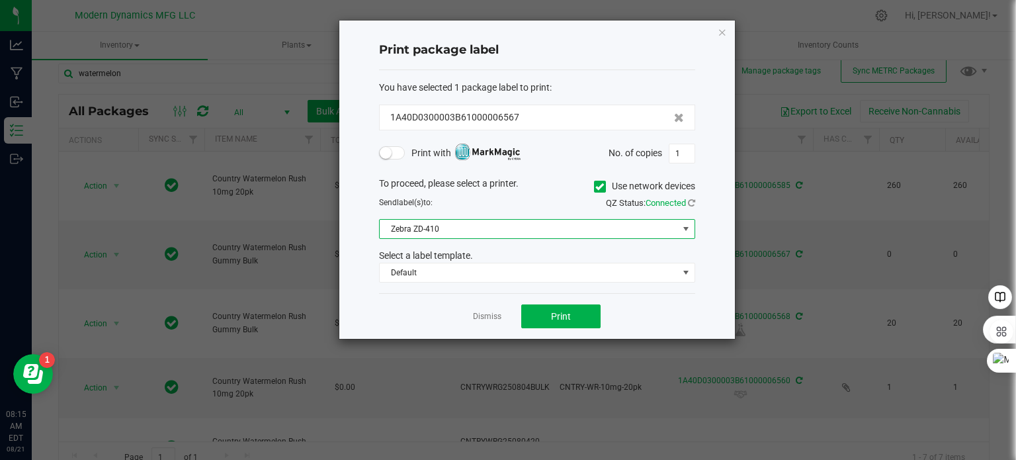
click at [462, 230] on span "Zebra ZD-410" at bounding box center [529, 229] width 298 height 19
click at [472, 211] on div "To proceed, please select a printer. Use network devices Send label(s) to: QZ S…" at bounding box center [537, 230] width 316 height 106
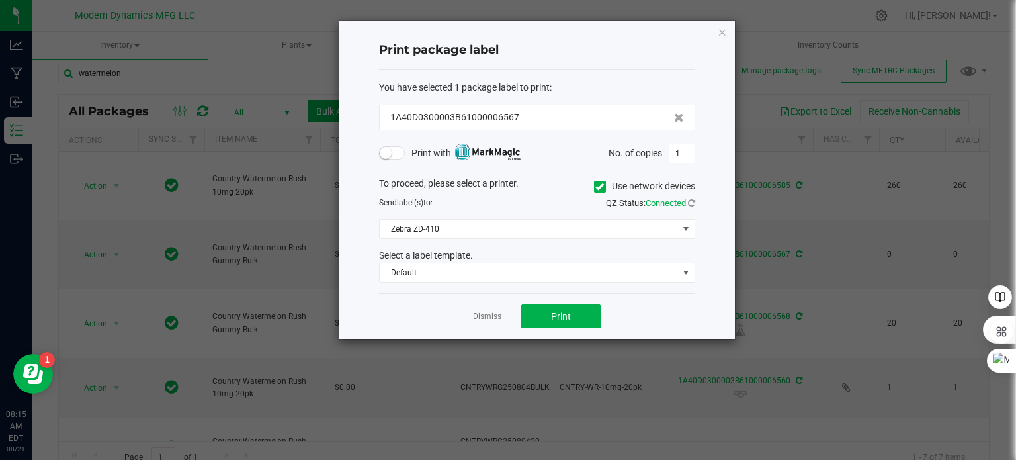
click at [401, 155] on span at bounding box center [392, 152] width 26 height 13
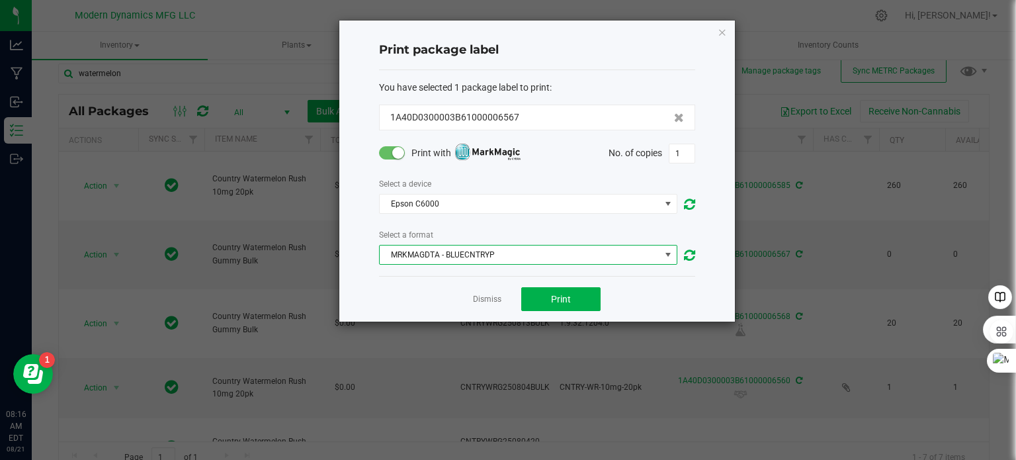
click at [479, 256] on span "MRKMAGDTA - BLUECNTRYP" at bounding box center [520, 254] width 280 height 19
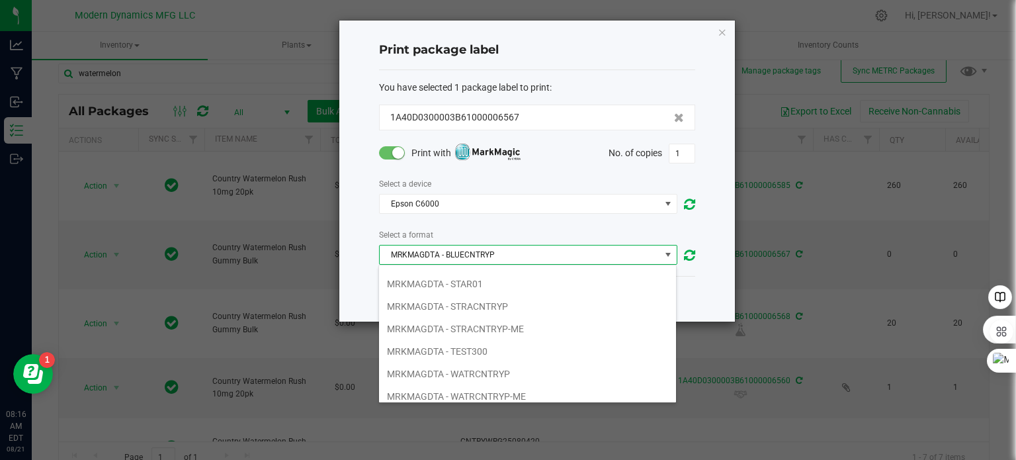
scroll to position [378, 0]
click at [501, 361] on li "MRKMAGDTA - WATRCNTRYP-ME" at bounding box center [527, 372] width 297 height 22
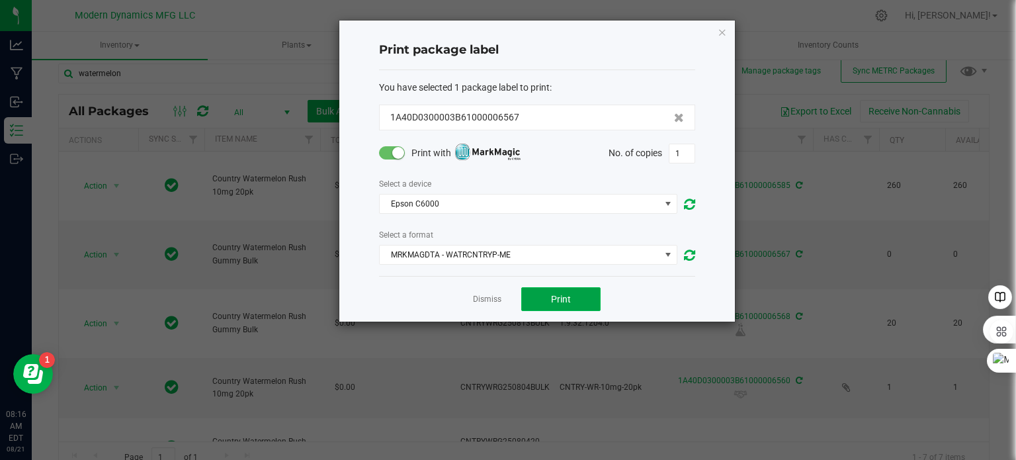
click at [557, 294] on span "Print" at bounding box center [561, 299] width 20 height 11
click at [581, 304] on button "Print" at bounding box center [560, 299] width 79 height 24
click at [546, 204] on span "Epson C6000" at bounding box center [520, 203] width 280 height 19
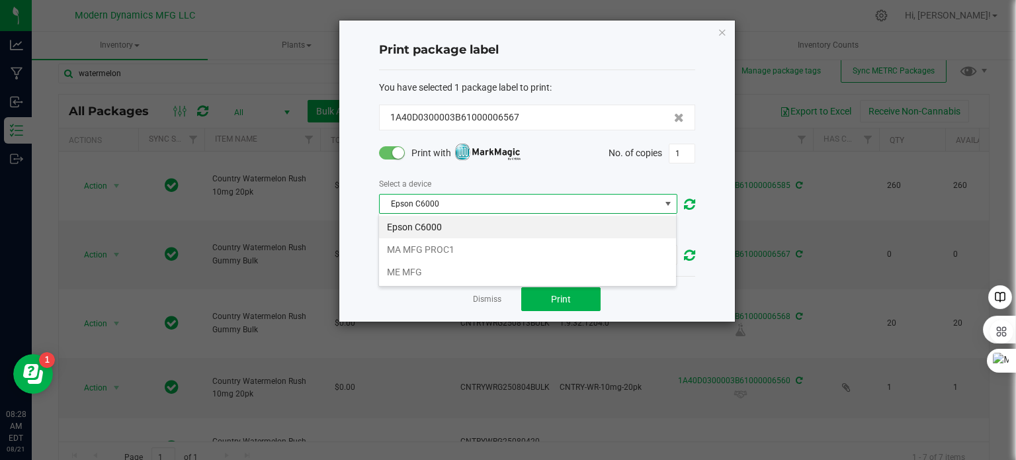
scroll to position [19, 298]
click at [537, 223] on li "Epson C6000" at bounding box center [527, 227] width 297 height 22
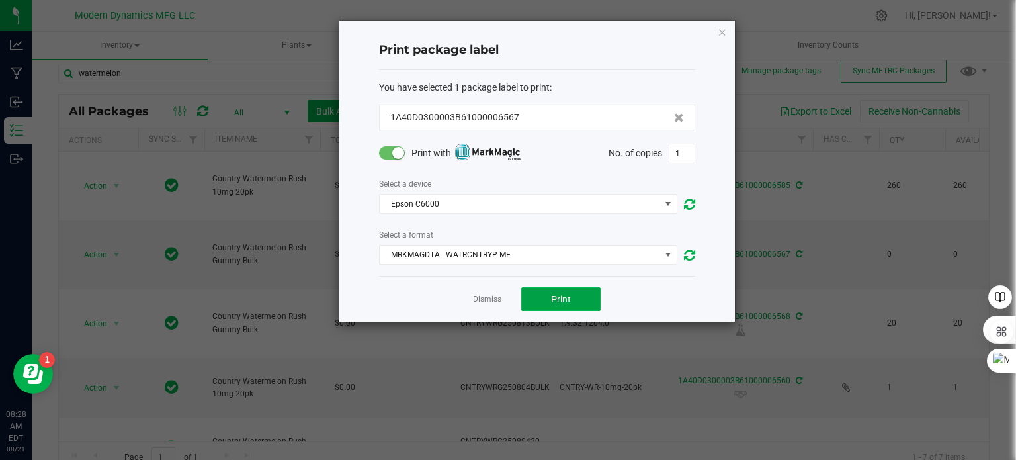
click at [569, 298] on span "Print" at bounding box center [561, 299] width 20 height 11
click at [720, 32] on icon "button" at bounding box center [722, 32] width 9 height 16
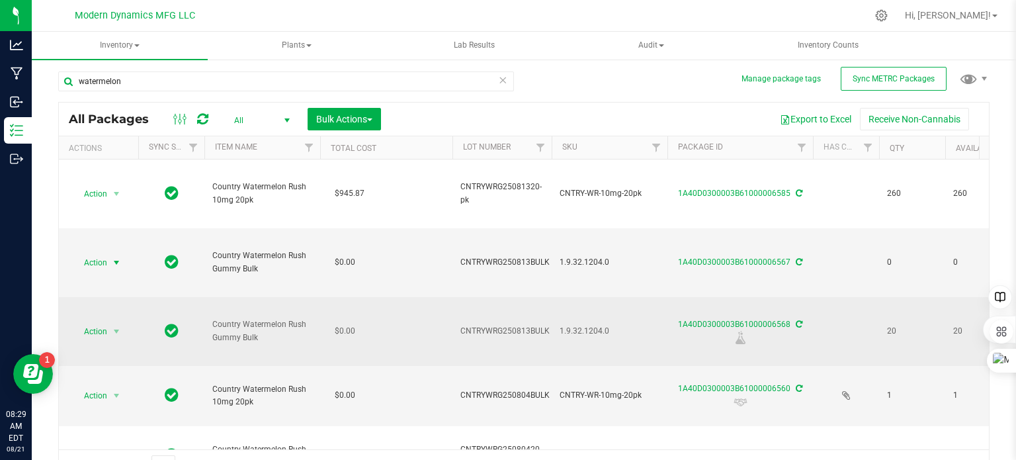
scroll to position [0, 0]
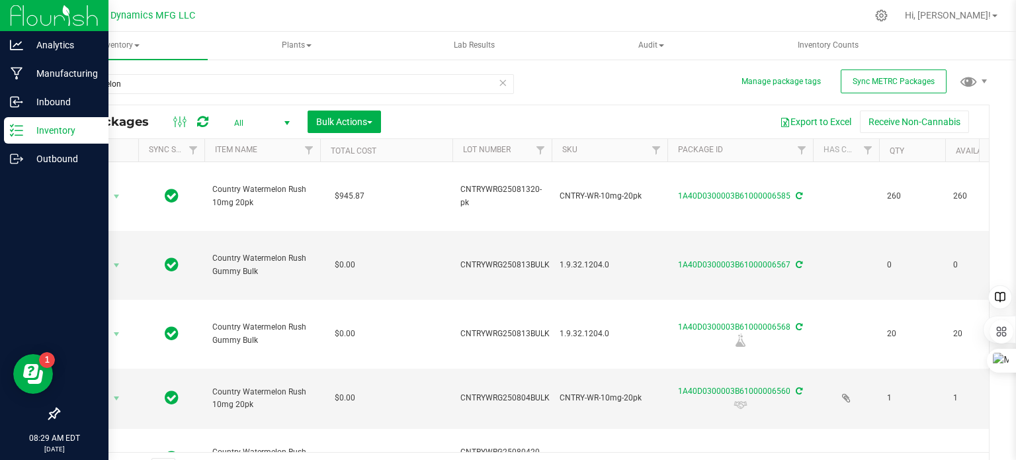
click at [21, 129] on icon at bounding box center [16, 130] width 13 height 13
click at [21, 132] on icon at bounding box center [16, 130] width 13 height 13
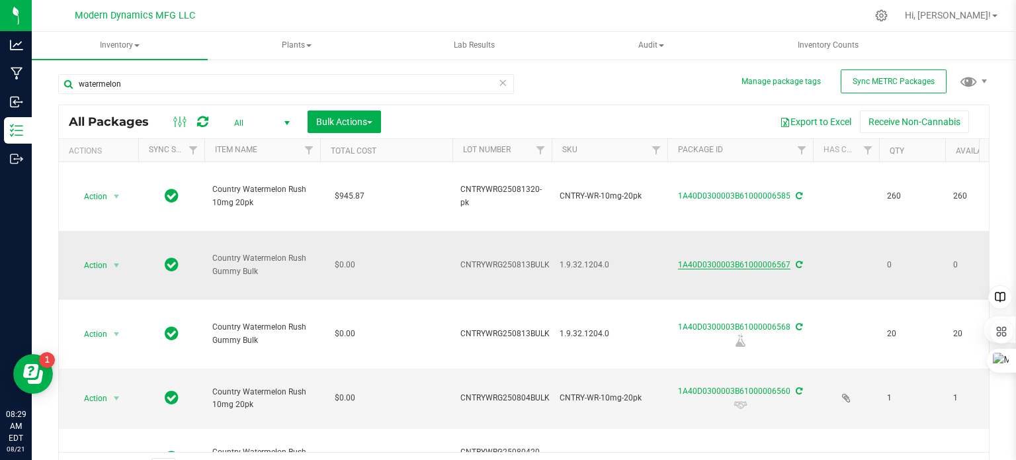
click at [755, 265] on link "1A40D0300003B61000006567" at bounding box center [734, 264] width 112 height 9
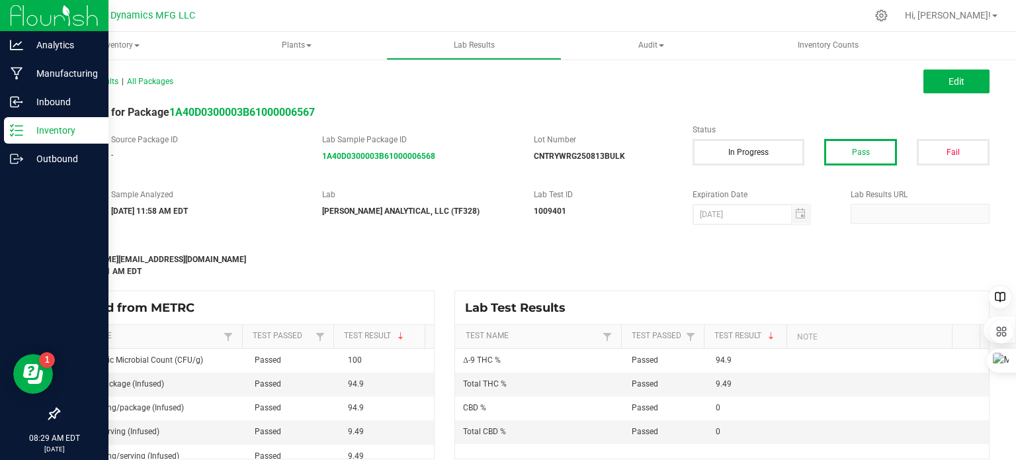
click at [28, 131] on p "Inventory" at bounding box center [62, 130] width 79 height 16
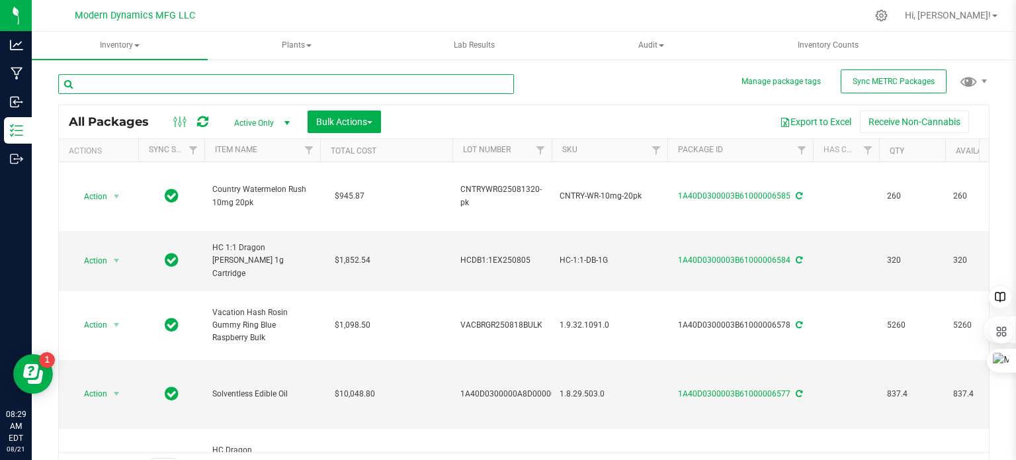
click at [196, 83] on input "text" at bounding box center [286, 84] width 456 height 20
type input "watermelon"
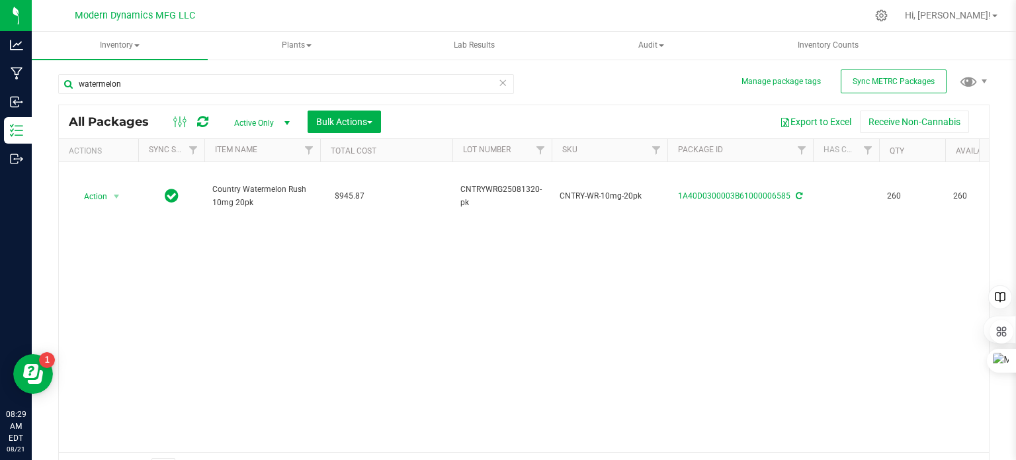
click at [286, 121] on span "select" at bounding box center [287, 123] width 11 height 11
click at [253, 202] on li "All" at bounding box center [258, 204] width 71 height 20
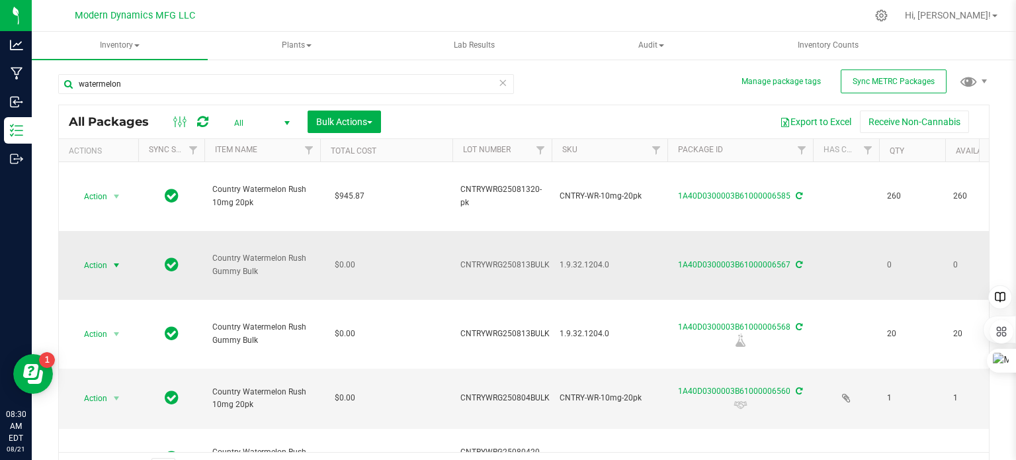
click at [114, 263] on span "select" at bounding box center [116, 265] width 11 height 11
click at [106, 364] on li "Print package label" at bounding box center [114, 373] width 83 height 36
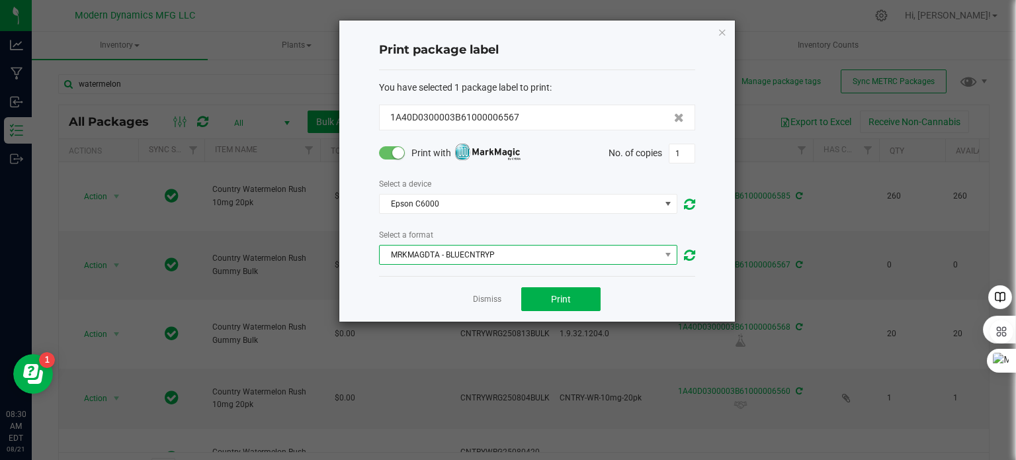
click at [452, 253] on span "MRKMAGDTA - BLUECNTRYP" at bounding box center [520, 254] width 280 height 19
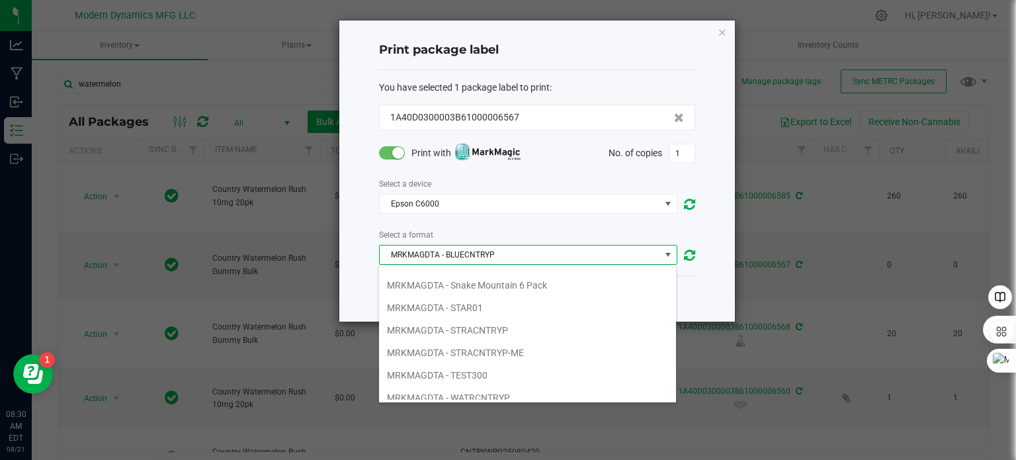
scroll to position [378, 0]
click at [545, 362] on li "MRKMAGDTA - WATRCNTRYP-ME" at bounding box center [527, 372] width 297 height 22
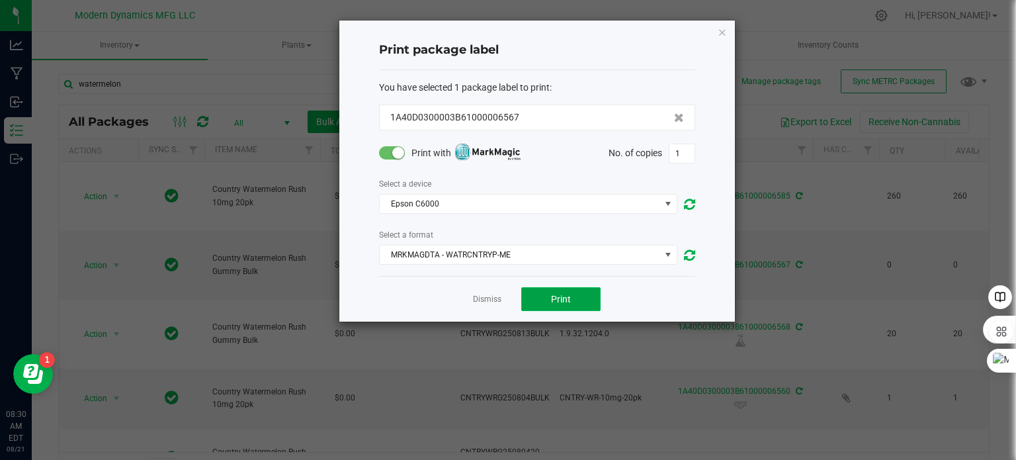
click at [558, 304] on span "Print" at bounding box center [561, 299] width 20 height 11
click at [692, 150] on input "1" at bounding box center [681, 153] width 25 height 19
type input "260"
click at [560, 289] on button "Print" at bounding box center [560, 299] width 79 height 24
click at [720, 30] on icon "button" at bounding box center [722, 32] width 9 height 16
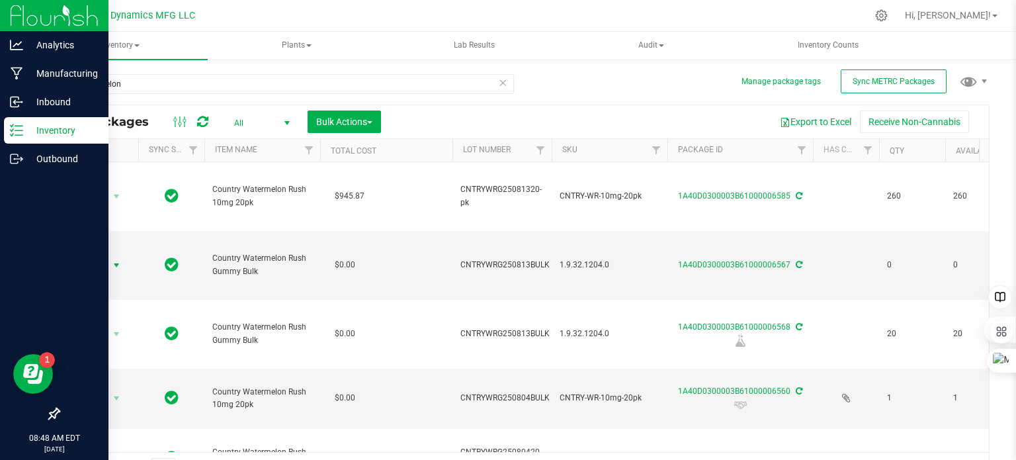
click at [14, 136] on icon at bounding box center [16, 130] width 13 height 13
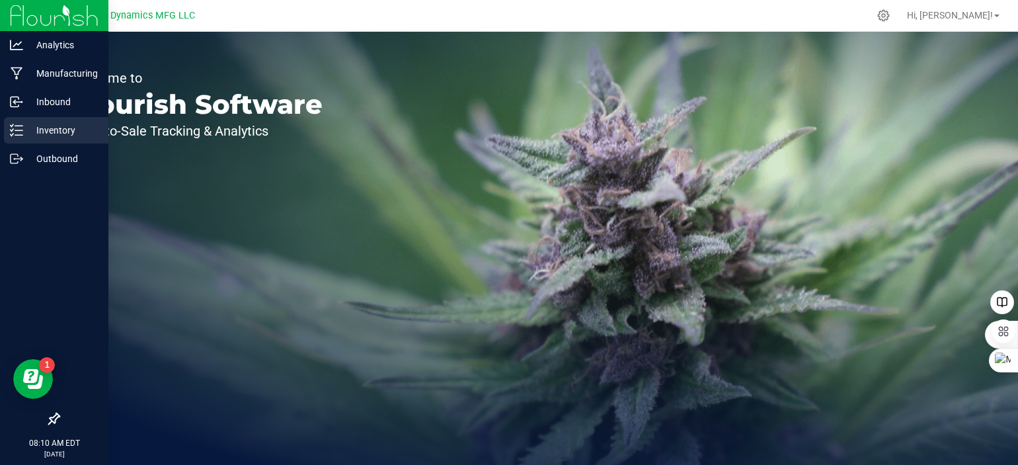
click at [11, 130] on icon at bounding box center [16, 130] width 13 height 13
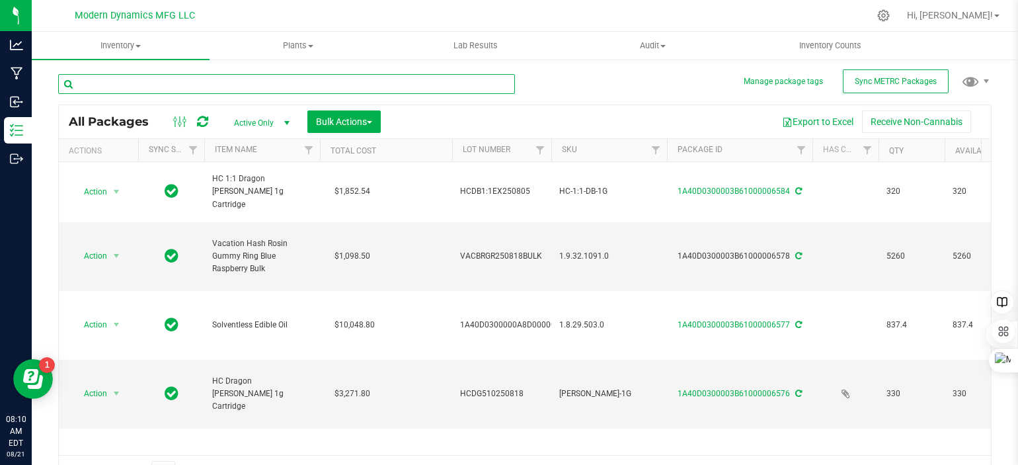
click at [139, 84] on input "text" at bounding box center [286, 84] width 457 height 20
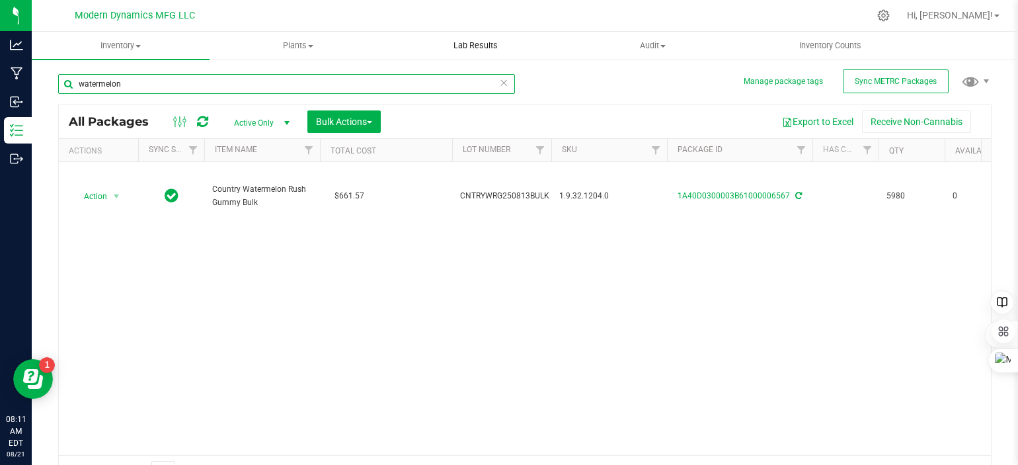
type input "watermelon"
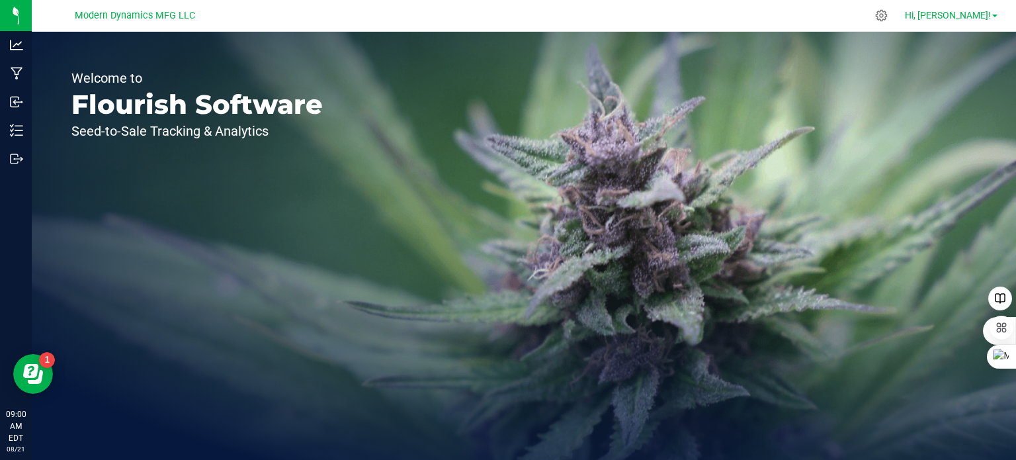
click at [997, 13] on link "Hi, [PERSON_NAME]!" at bounding box center [950, 16] width 103 height 14
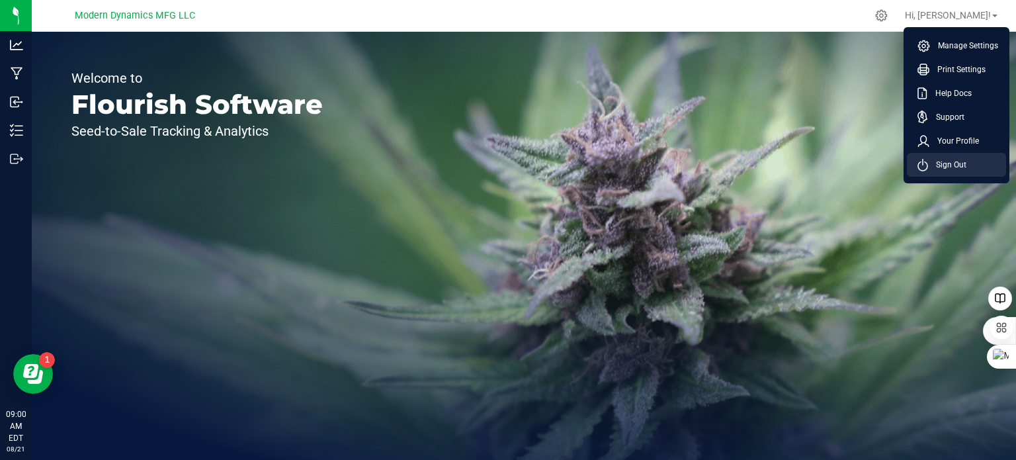
click at [953, 169] on span "Sign Out" at bounding box center [947, 164] width 38 height 13
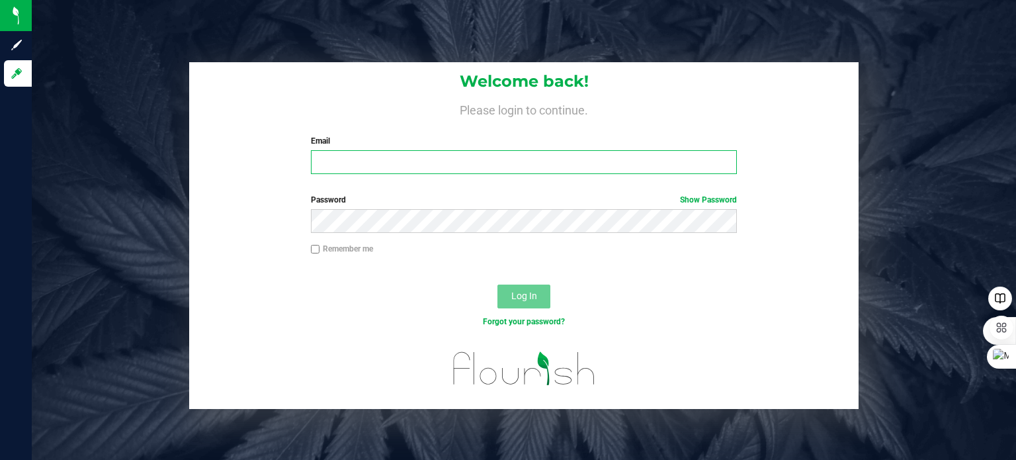
click at [422, 161] on input "Email" at bounding box center [524, 162] width 427 height 24
click at [438, 173] on input "Email" at bounding box center [524, 162] width 427 height 24
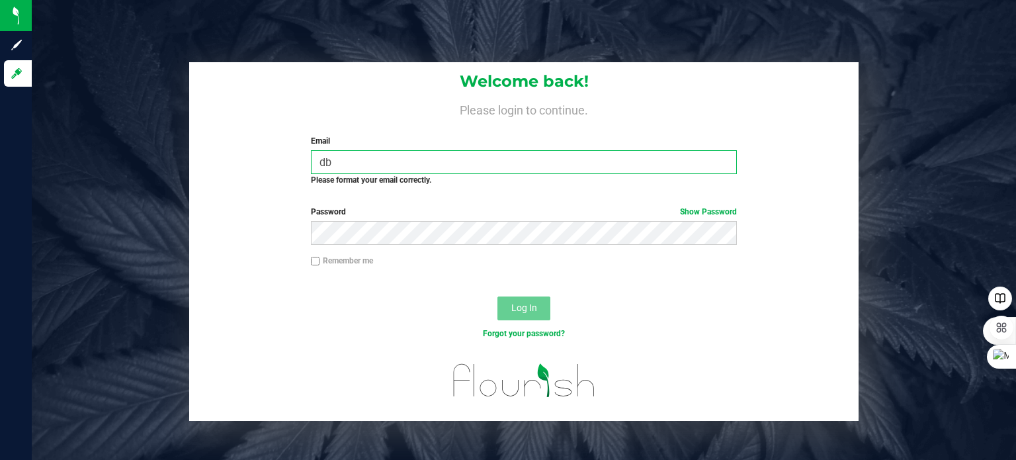
type input "[EMAIL_ADDRESS][DOMAIN_NAME]"
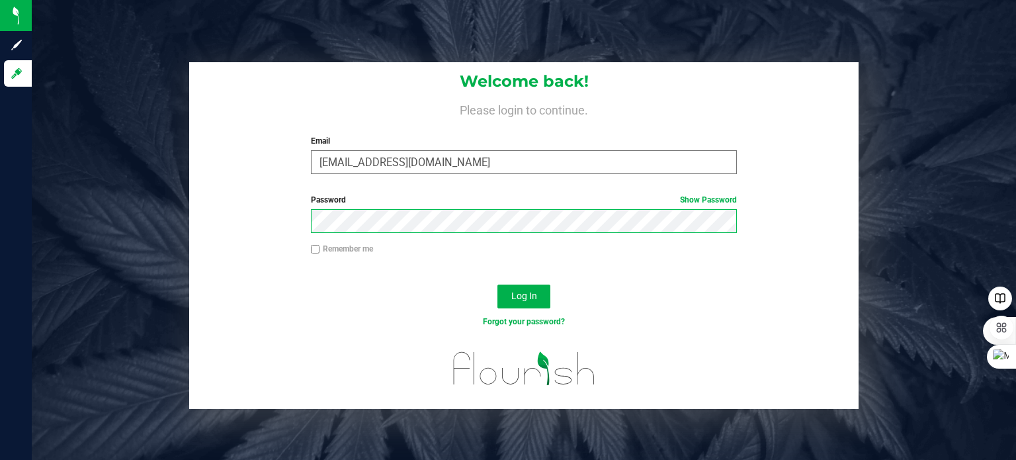
click at [497, 284] on button "Log In" at bounding box center [523, 296] width 53 height 24
